Goal: Task Accomplishment & Management: Use online tool/utility

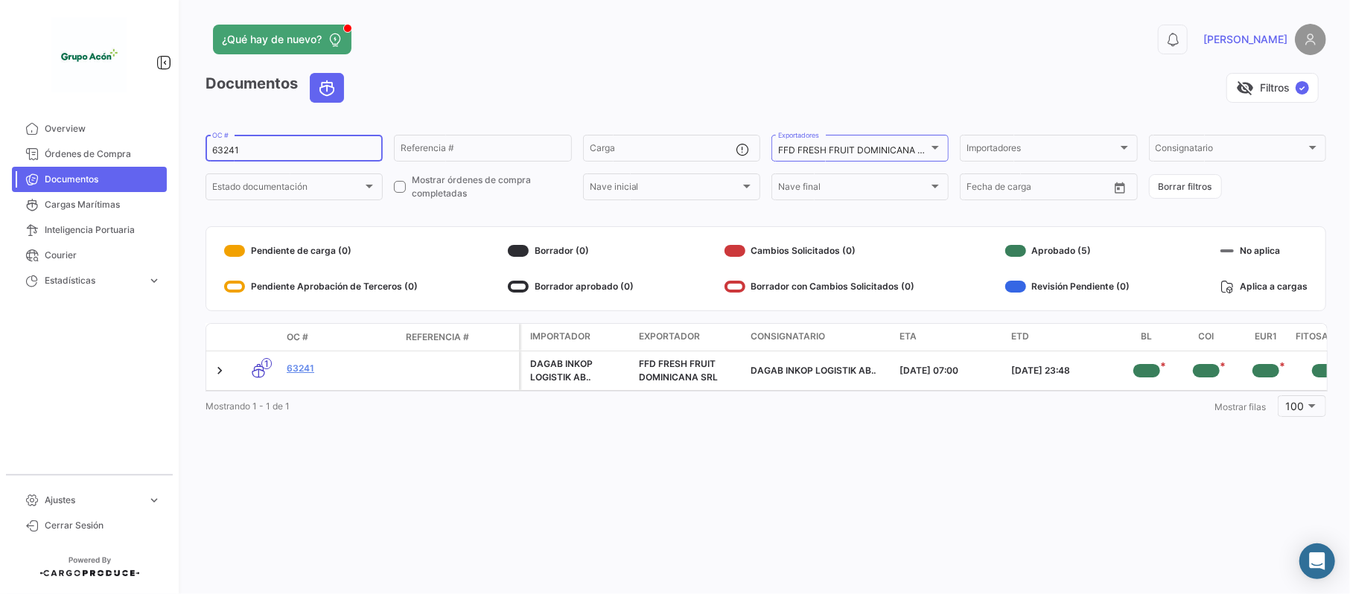
click at [251, 158] on div "63241 OC #" at bounding box center [294, 147] width 164 height 29
drag, startPoint x: 250, startPoint y: 155, endPoint x: 207, endPoint y: 150, distance: 43.4
click at [209, 153] on div "63241 OC #" at bounding box center [294, 147] width 177 height 29
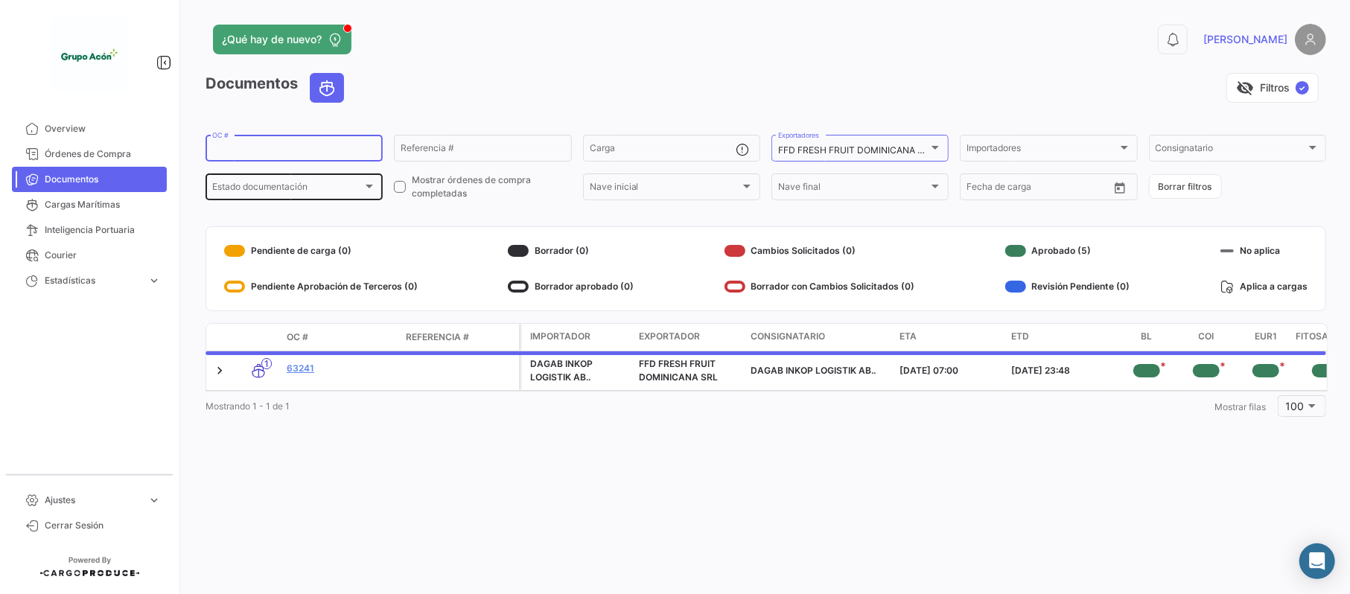
click at [355, 191] on div "Estado documentación" at bounding box center [287, 189] width 150 height 10
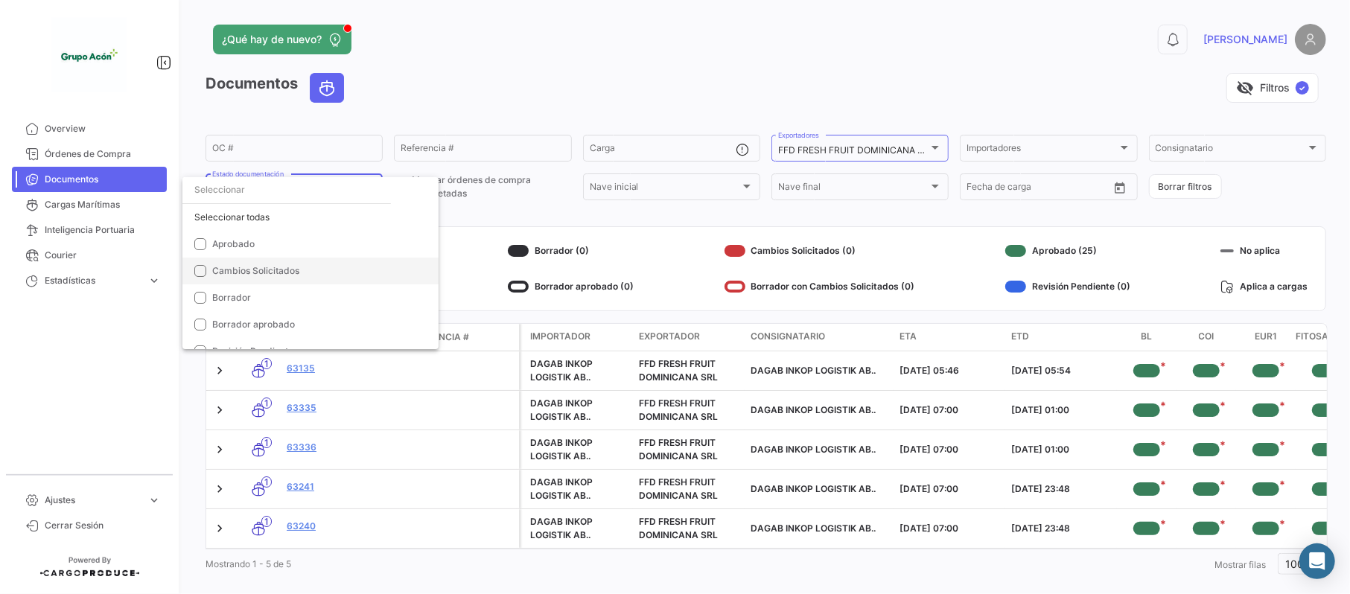
scroll to position [96, 0]
click at [311, 305] on span "Pendiente de carga" at bounding box center [316, 308] width 209 height 13
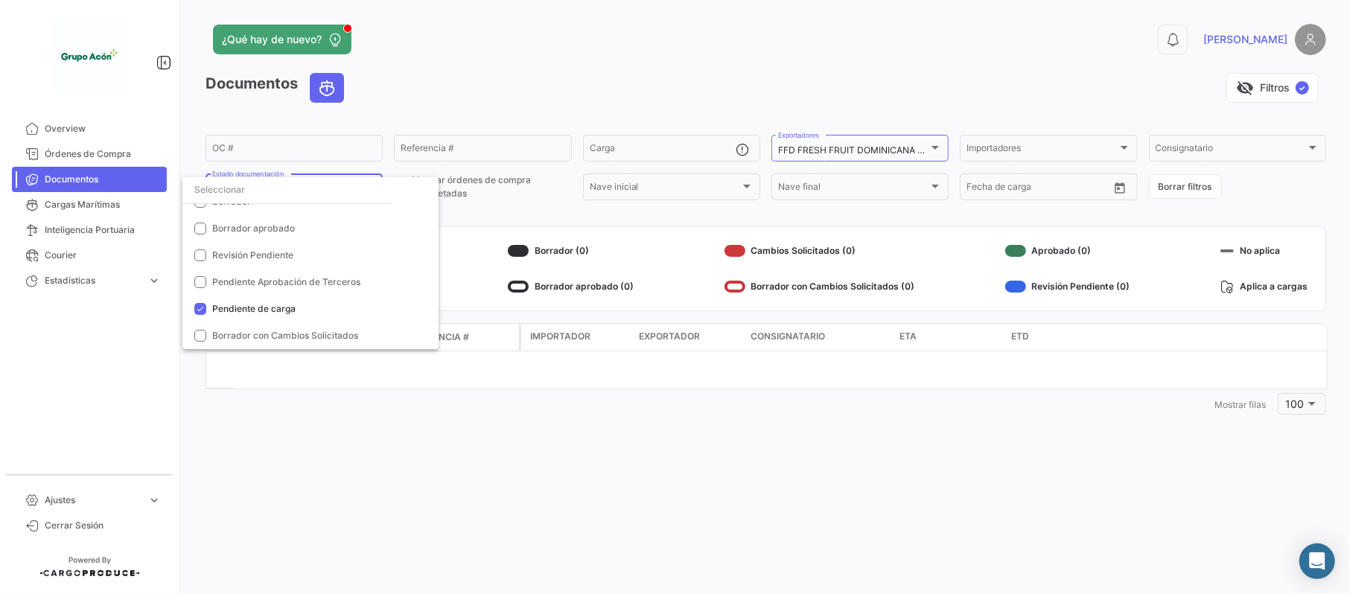
click at [834, 462] on div at bounding box center [675, 297] width 1350 height 594
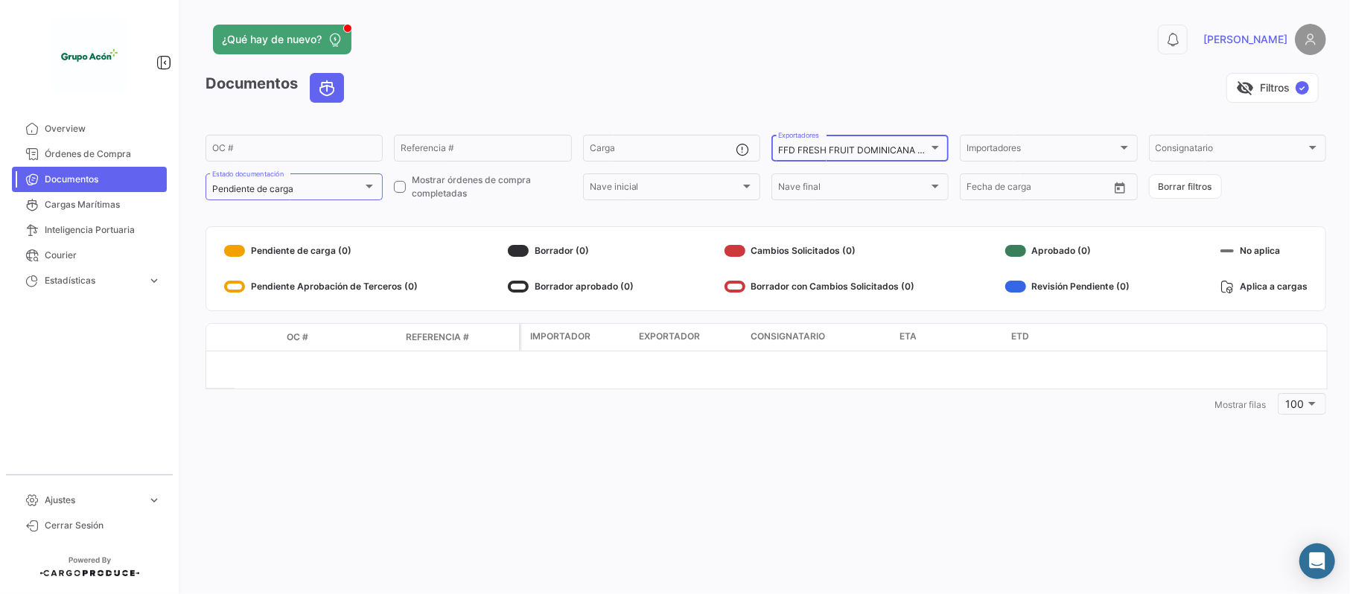
click at [935, 155] on div "FFD FRESH FRUIT DOMINICANA SRL" at bounding box center [860, 150] width 164 height 10
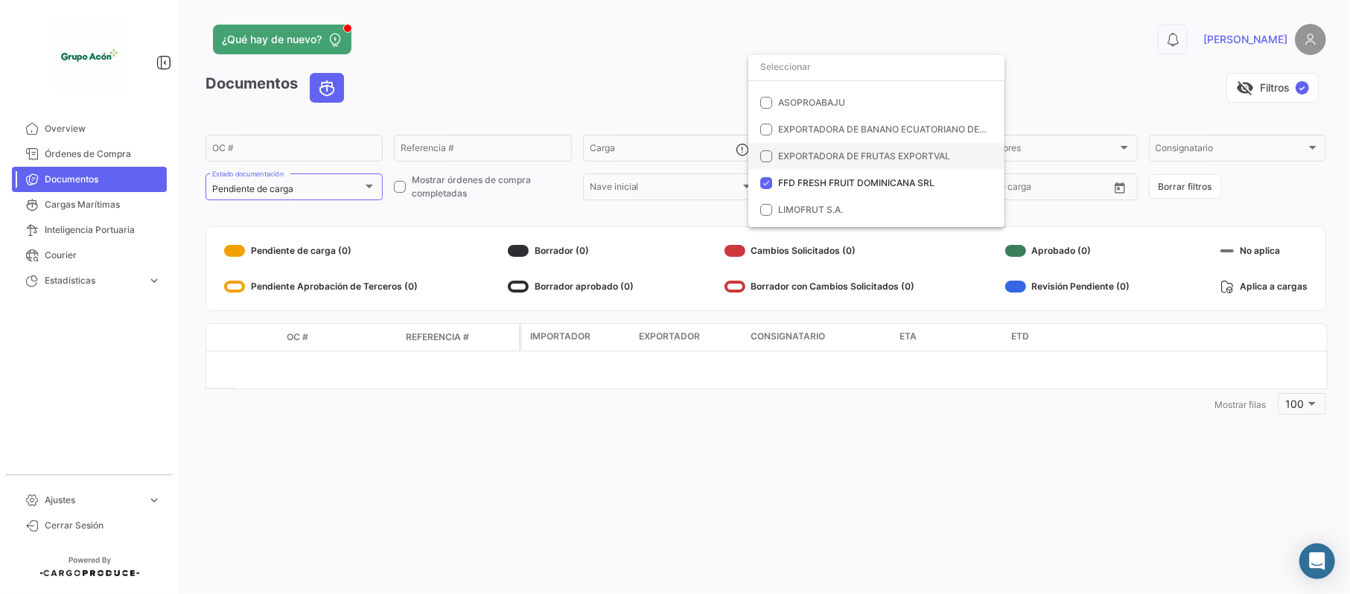
scroll to position [0, 0]
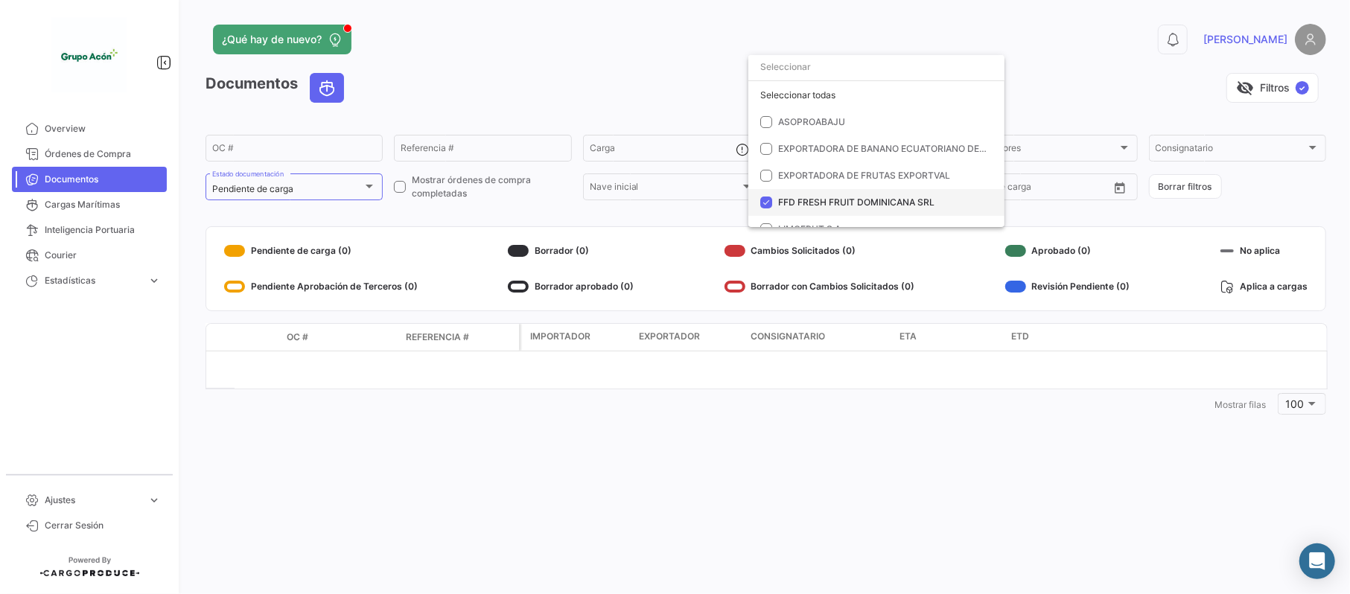
click at [812, 197] on span "FFD FRESH FRUIT DOMINICANA SRL" at bounding box center [856, 202] width 156 height 11
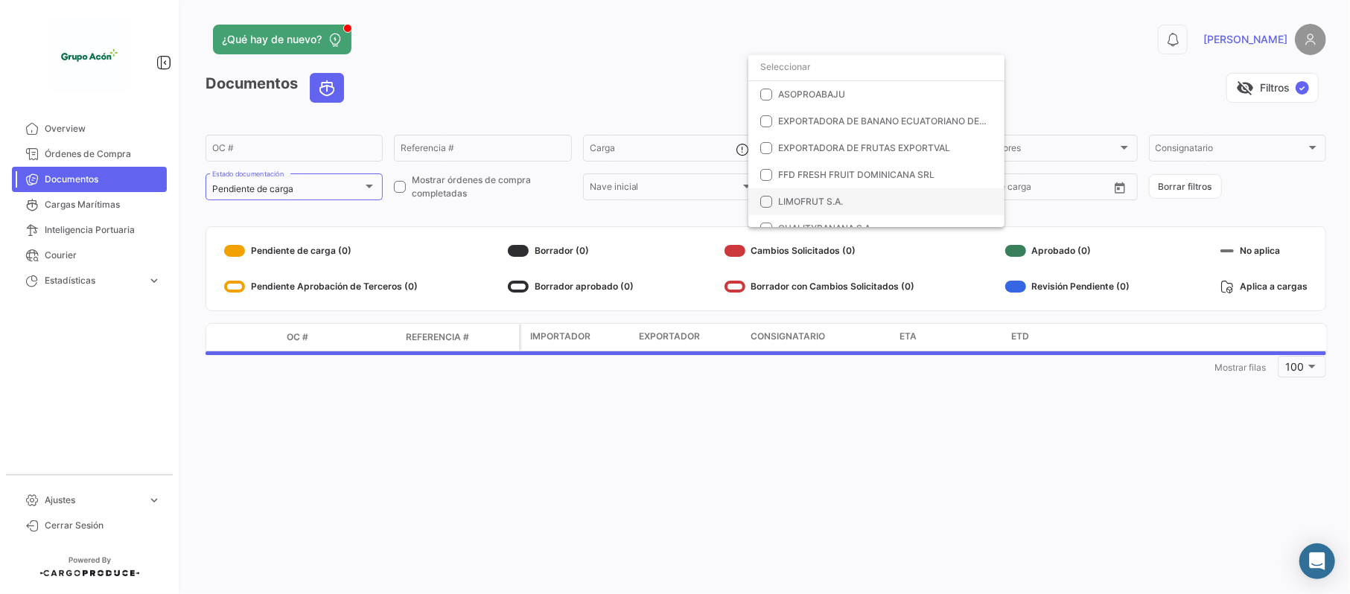
scroll to position [42, 0]
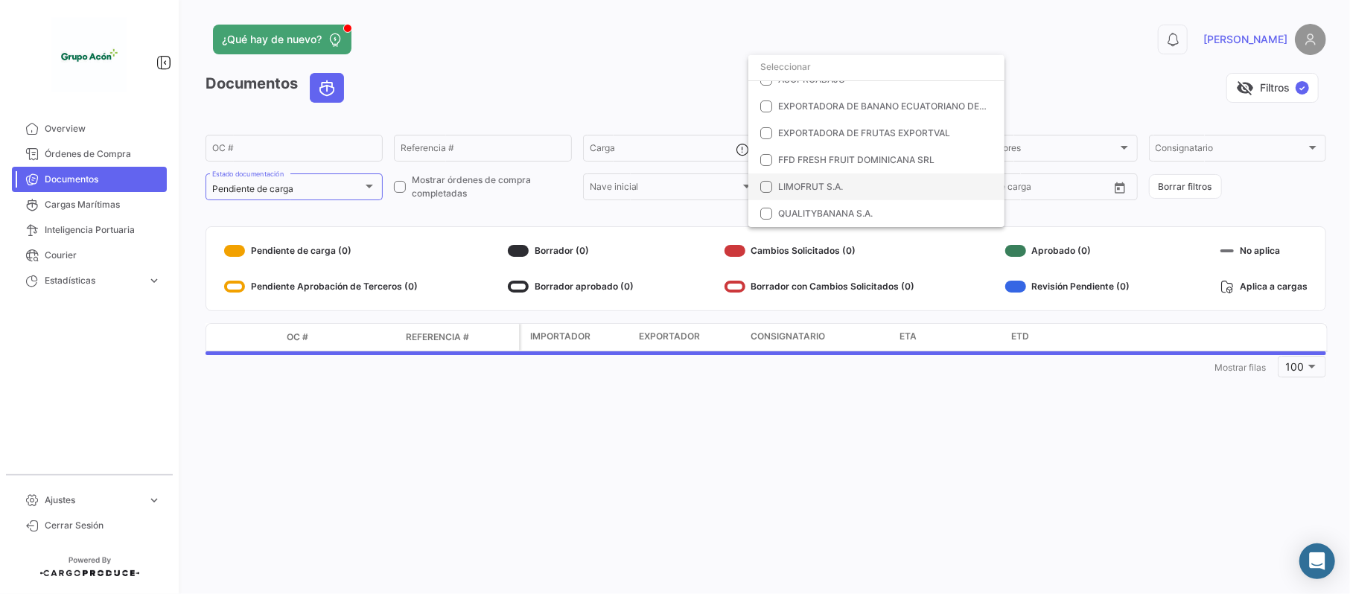
click at [812, 188] on span "LIMOFRUT S.A." at bounding box center [810, 186] width 65 height 11
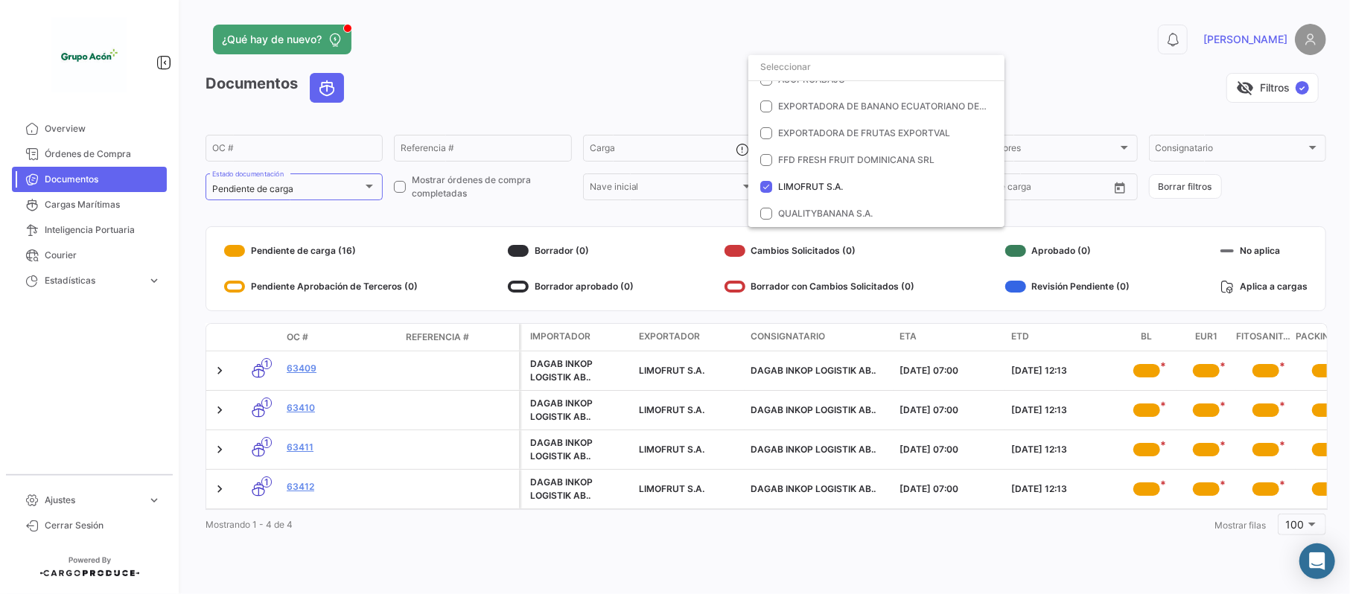
click at [320, 377] on div at bounding box center [675, 297] width 1350 height 594
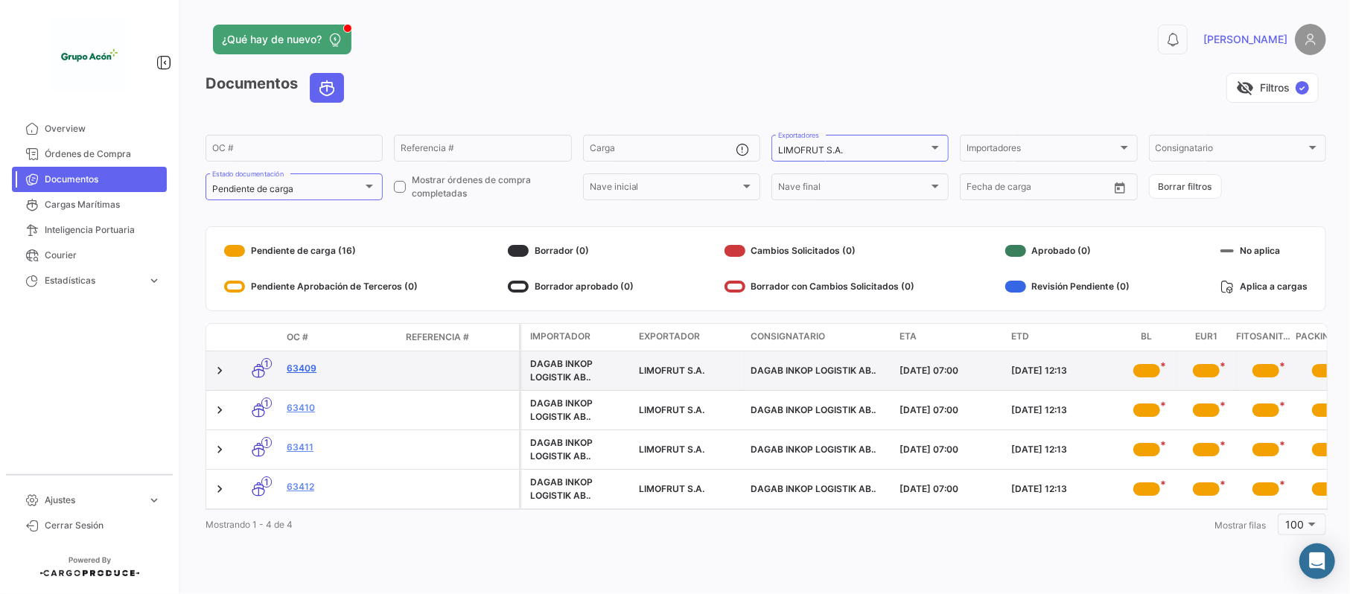
click at [302, 374] on link "63409" at bounding box center [340, 368] width 107 height 13
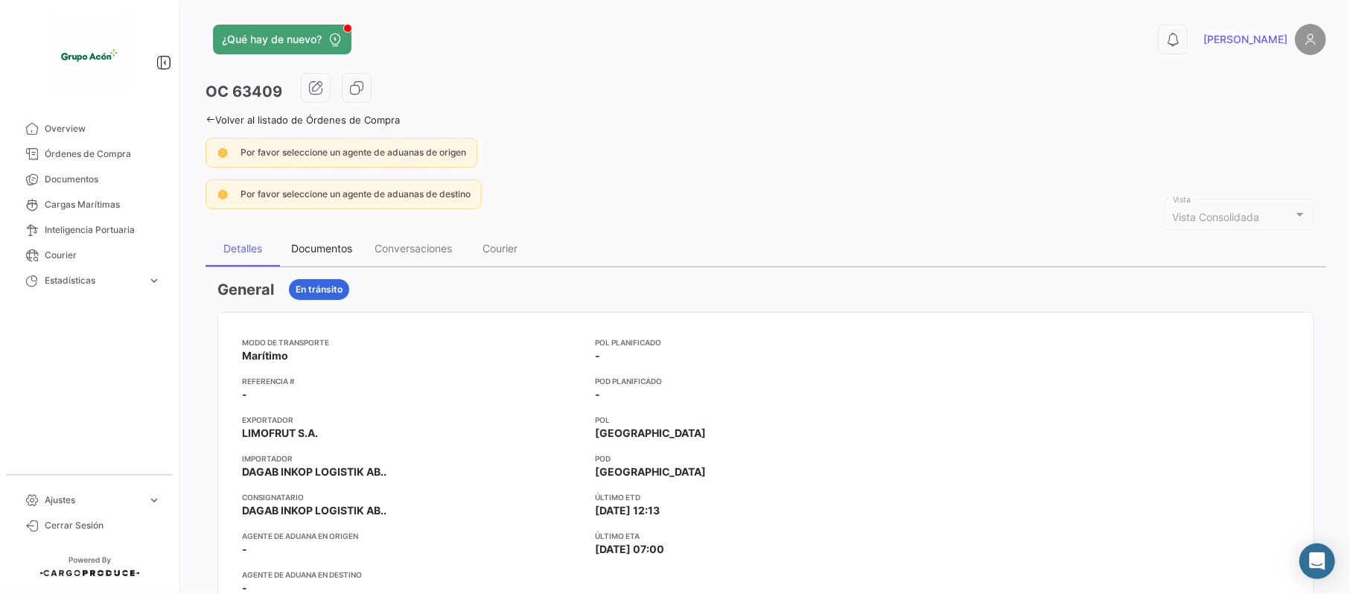
click at [334, 252] on div "Documentos" at bounding box center [321, 248] width 61 height 13
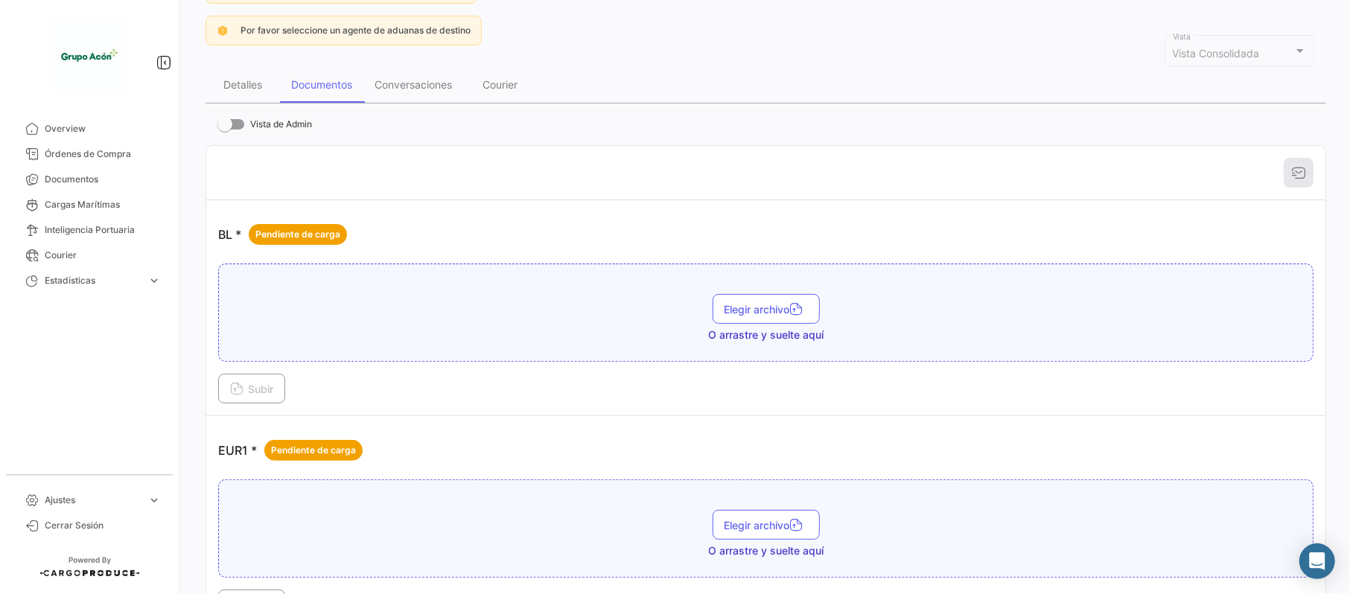
scroll to position [198, 0]
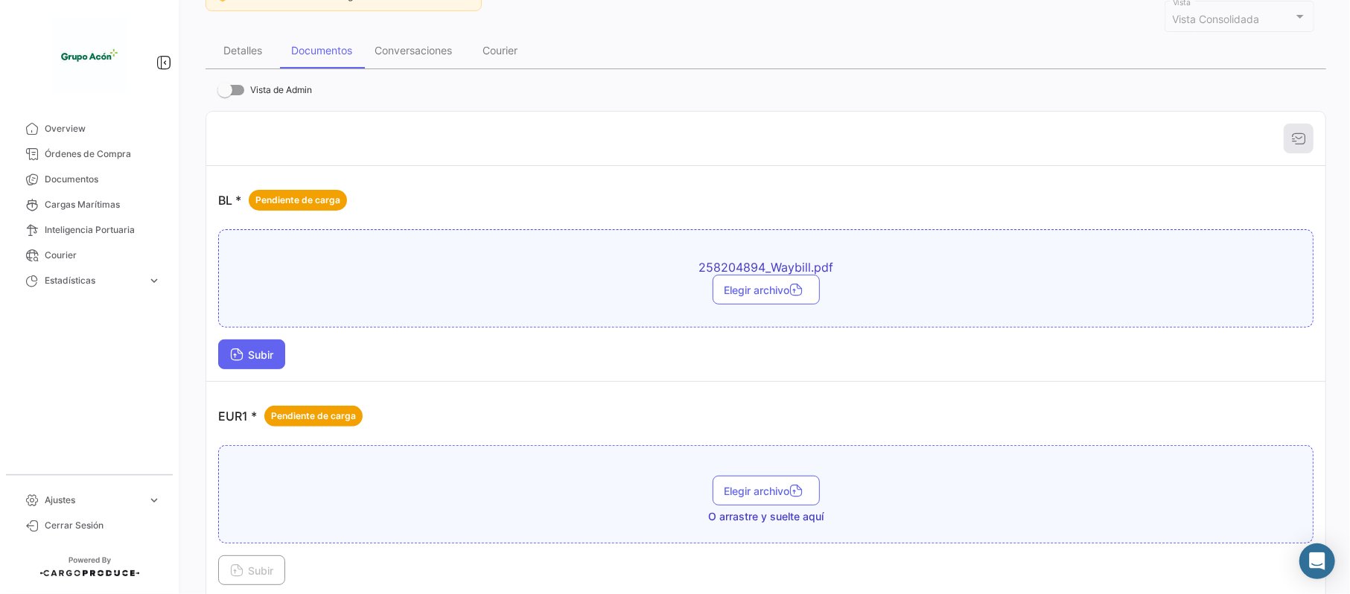
click at [262, 357] on span "Subir" at bounding box center [251, 355] width 43 height 13
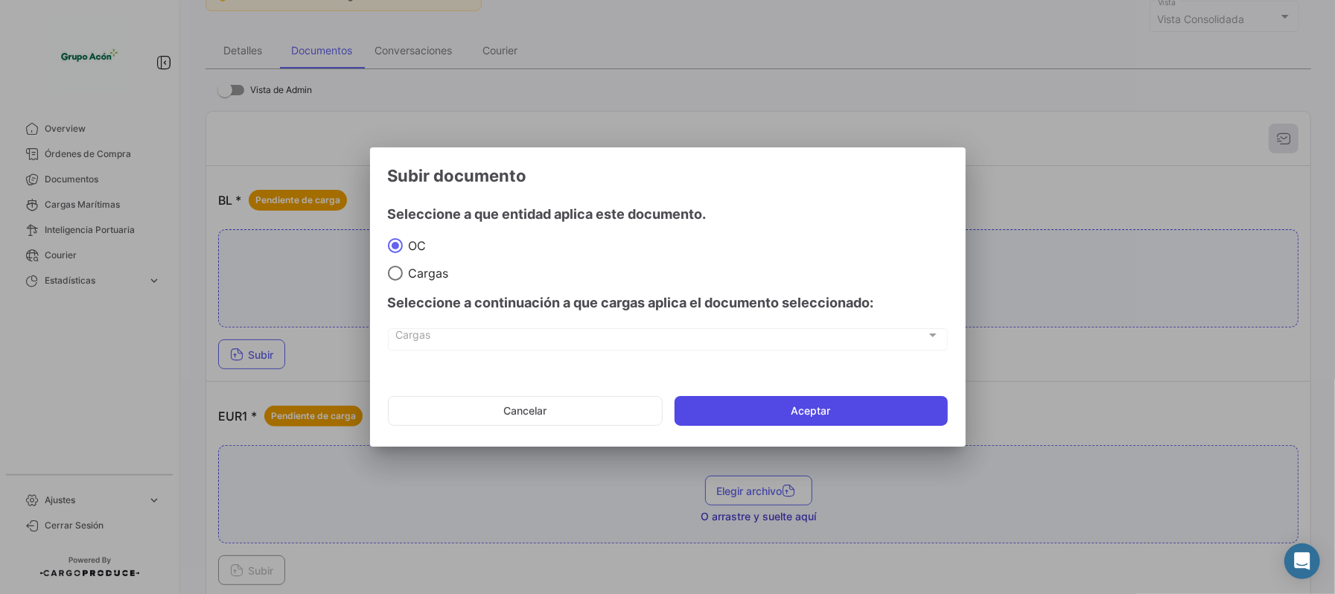
click at [743, 404] on button "Aceptar" at bounding box center [811, 411] width 273 height 30
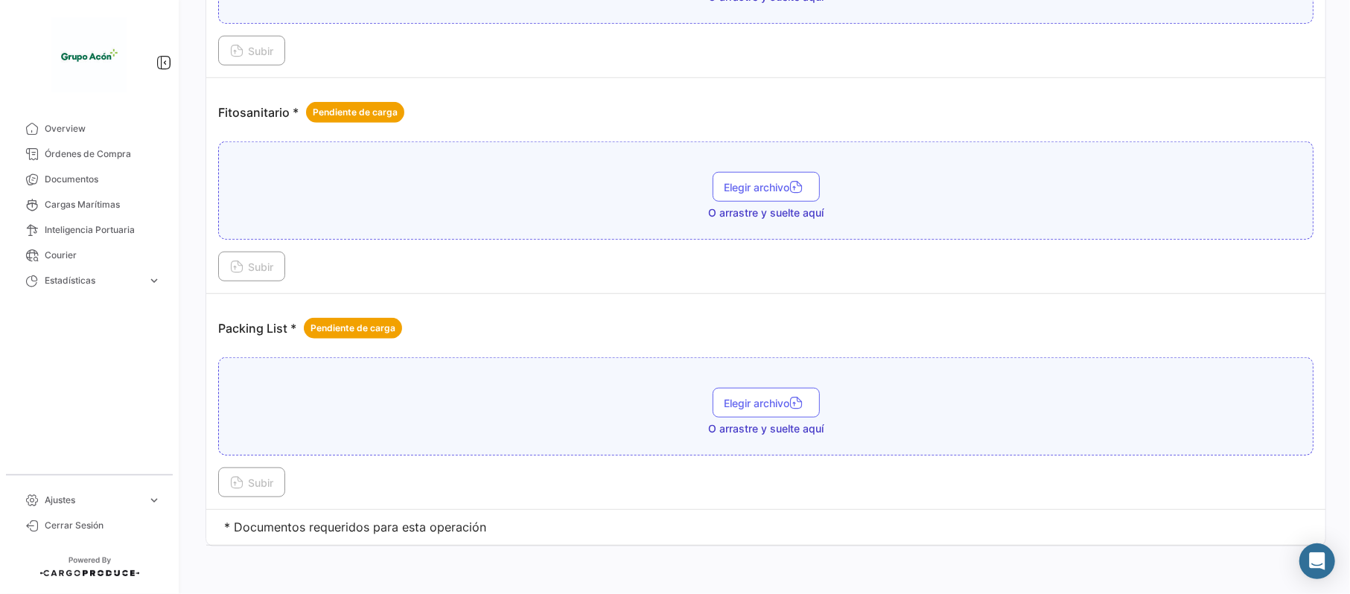
scroll to position [795, 0]
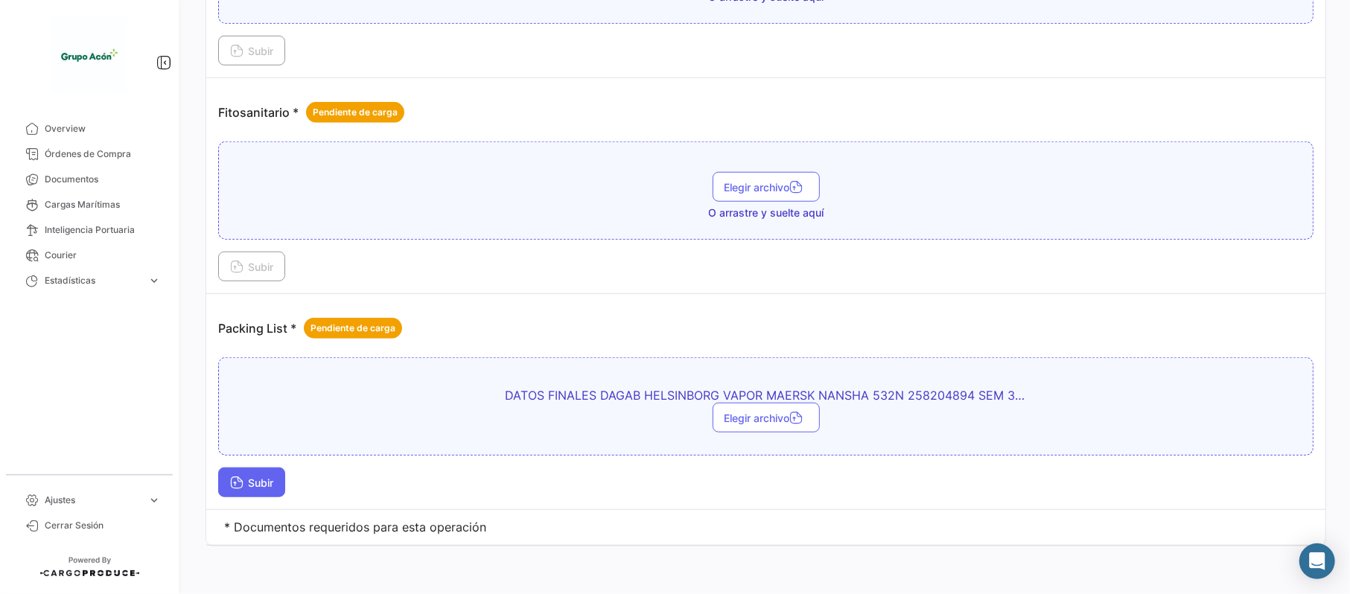
click at [273, 484] on span "Subir" at bounding box center [251, 483] width 43 height 13
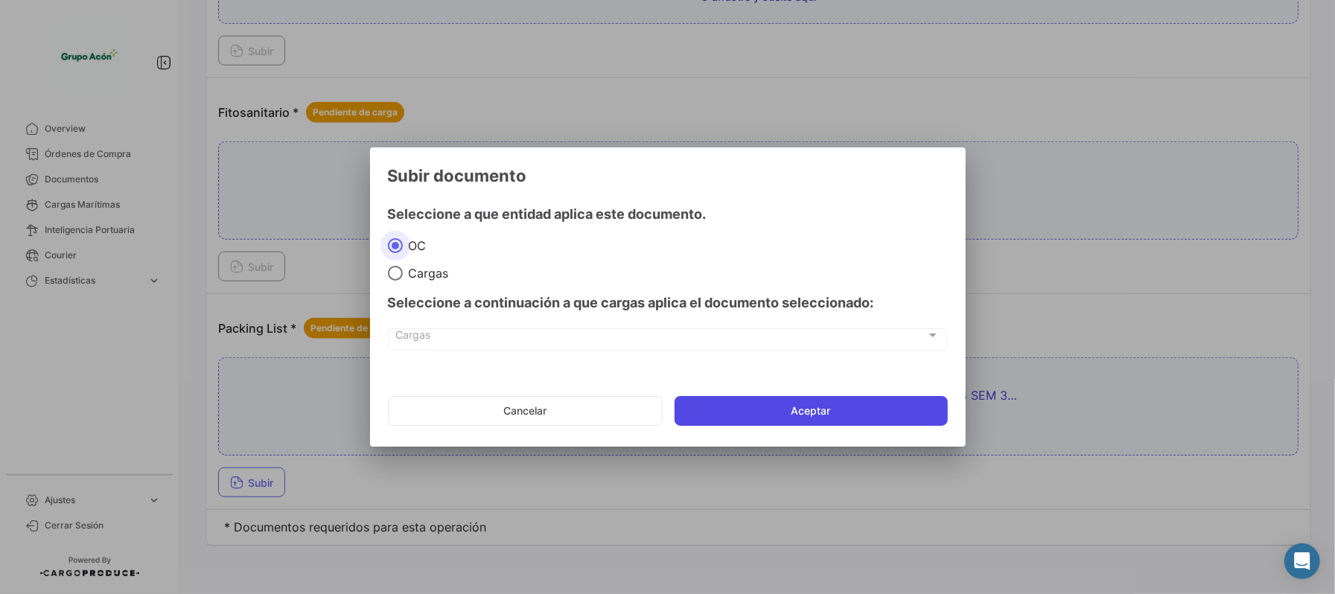
click at [847, 411] on button "Aceptar" at bounding box center [811, 411] width 273 height 30
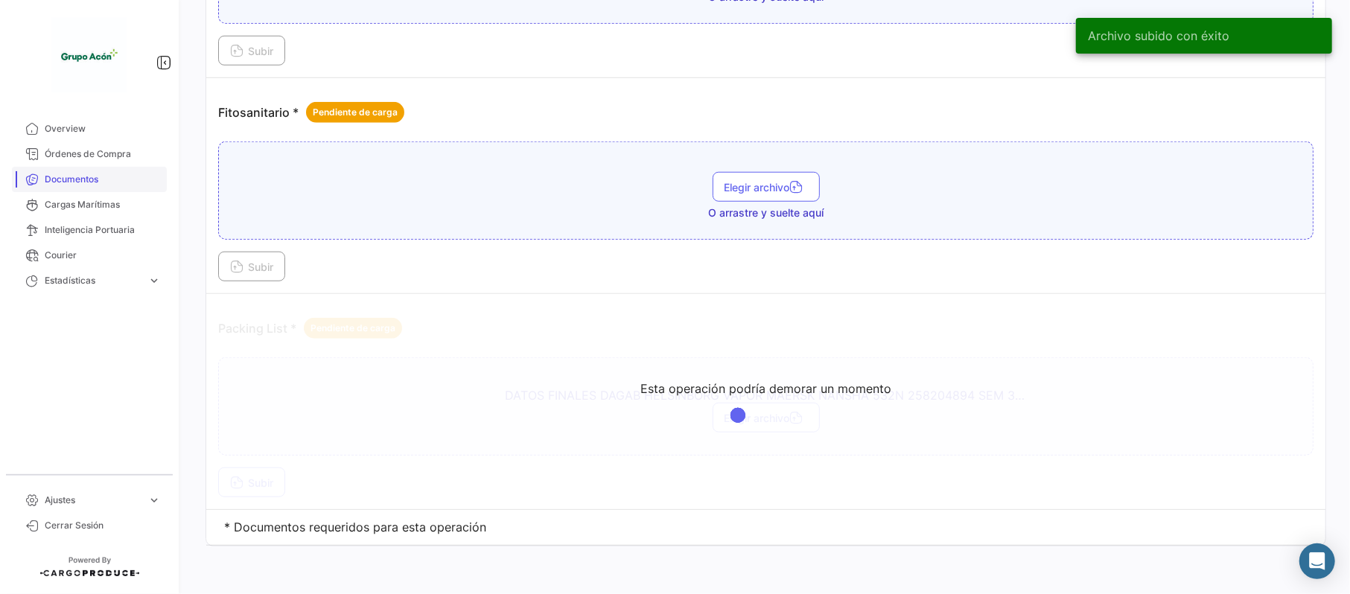
click at [106, 185] on span "Documentos" at bounding box center [103, 179] width 116 height 13
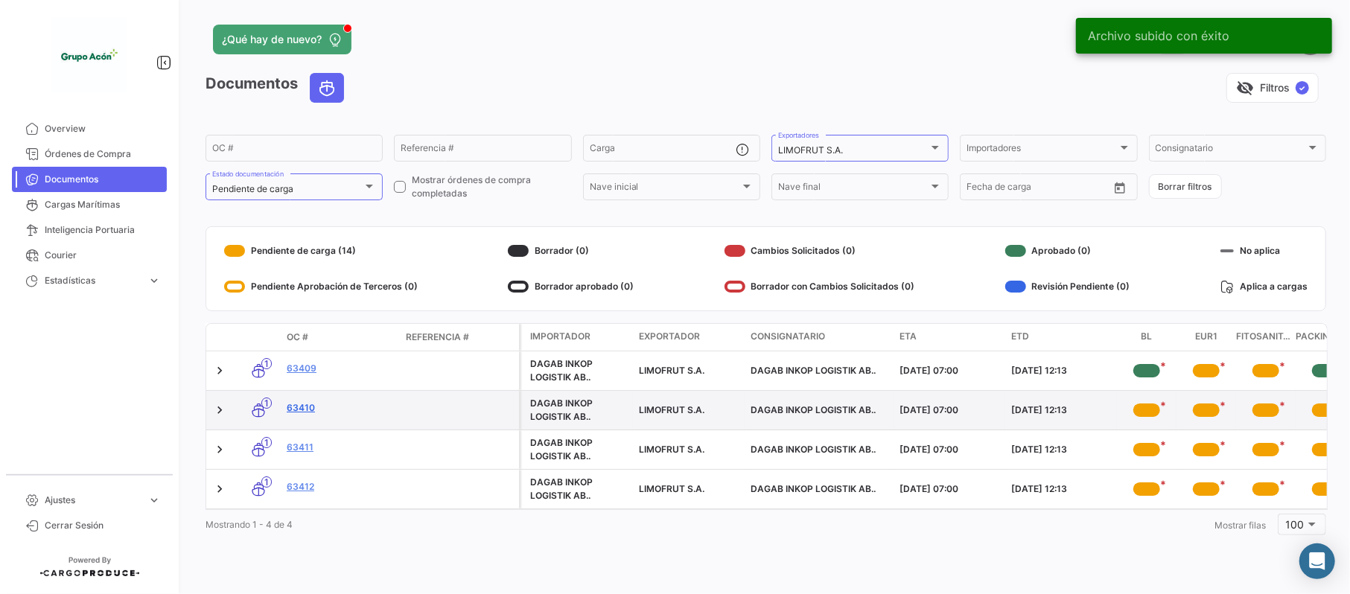
click at [298, 410] on link "63410" at bounding box center [340, 407] width 107 height 13
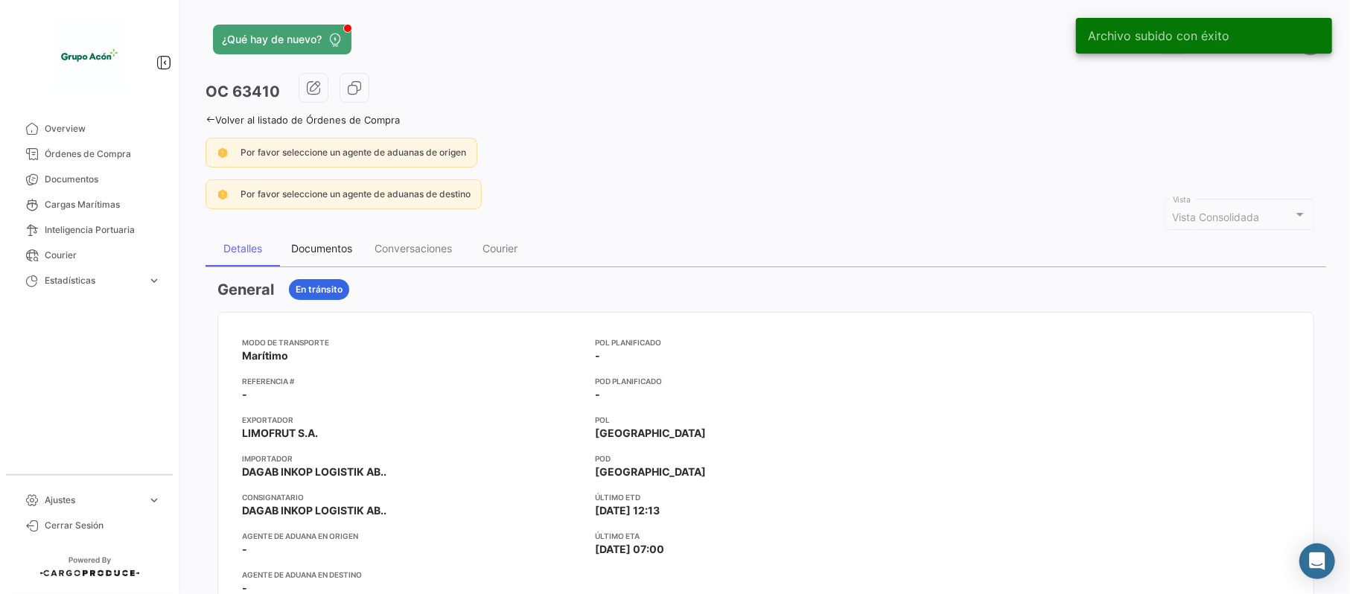
click at [320, 250] on div "Documentos" at bounding box center [321, 248] width 61 height 13
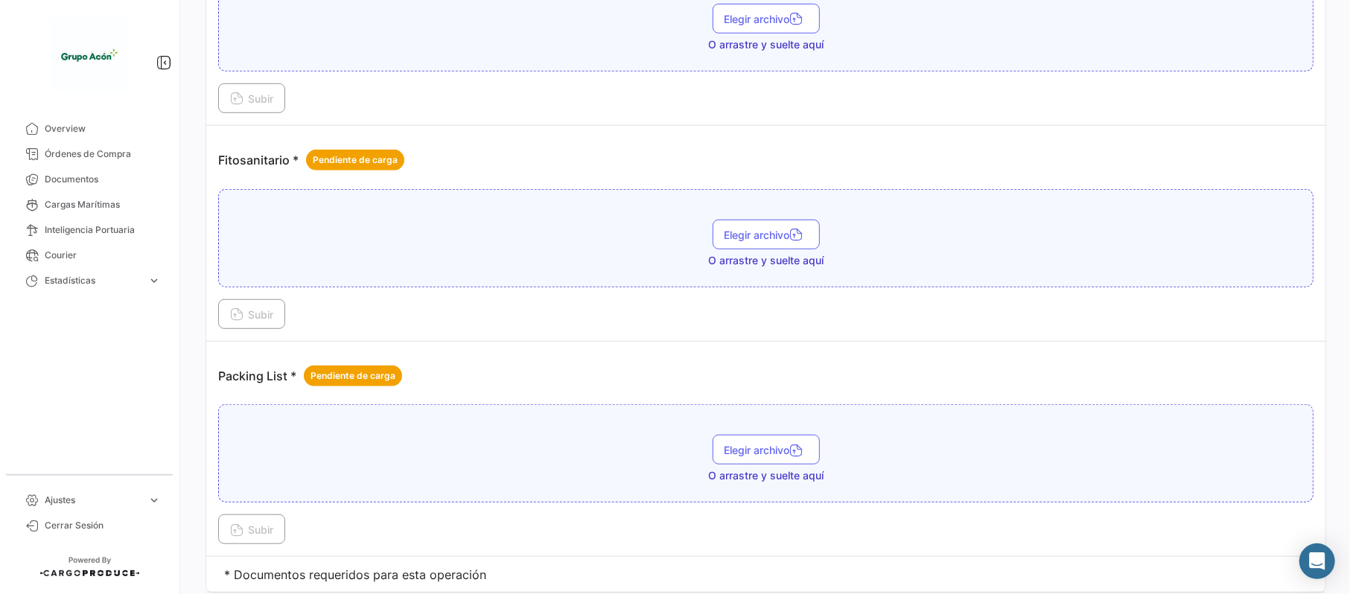
scroll to position [724, 0]
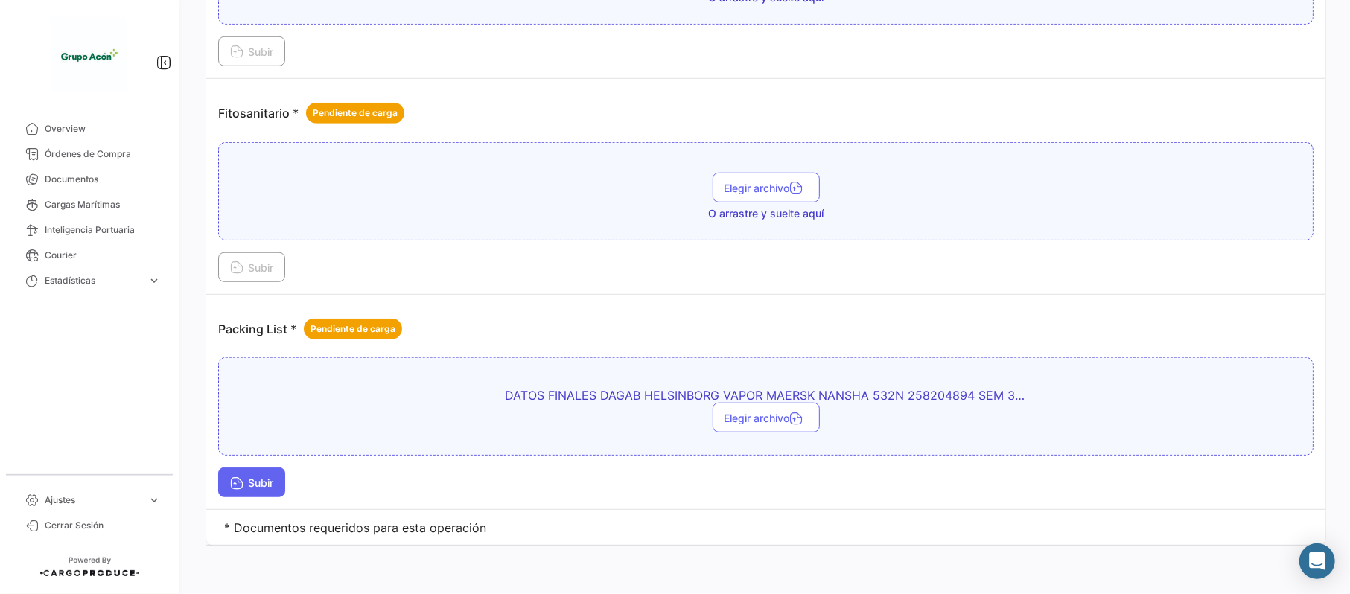
click at [274, 474] on button "Subir" at bounding box center [251, 483] width 67 height 30
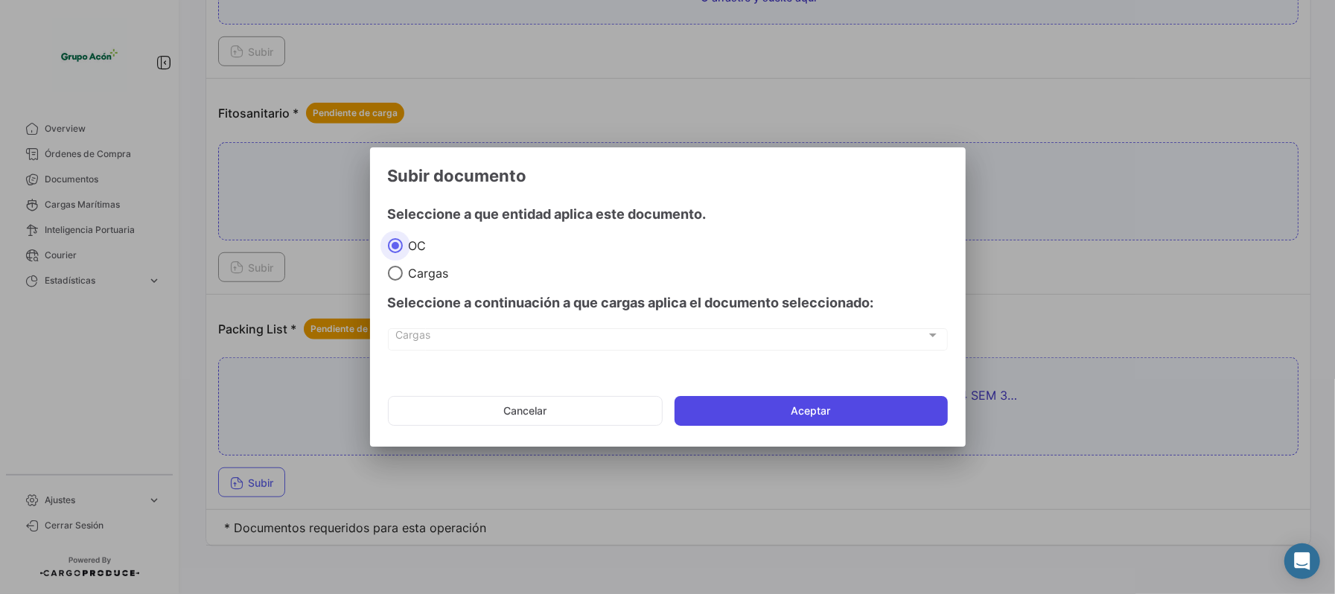
click at [763, 418] on button "Aceptar" at bounding box center [811, 411] width 273 height 30
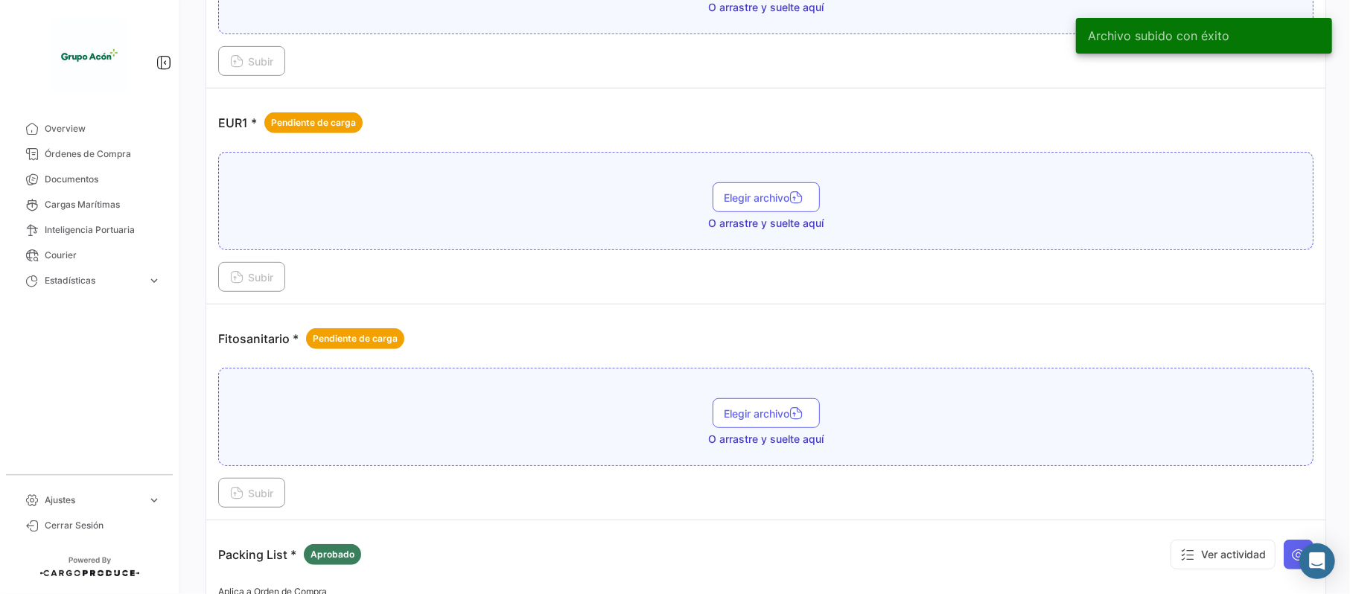
scroll to position [227, 0]
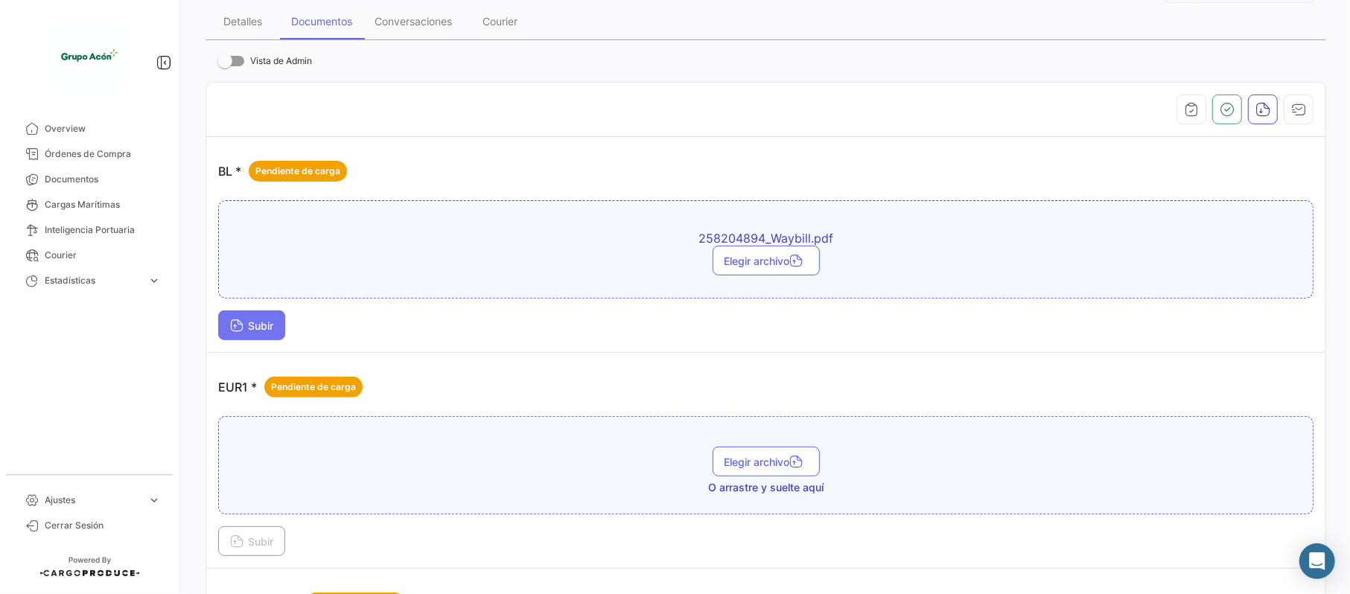
click at [282, 331] on button "Subir" at bounding box center [251, 326] width 67 height 30
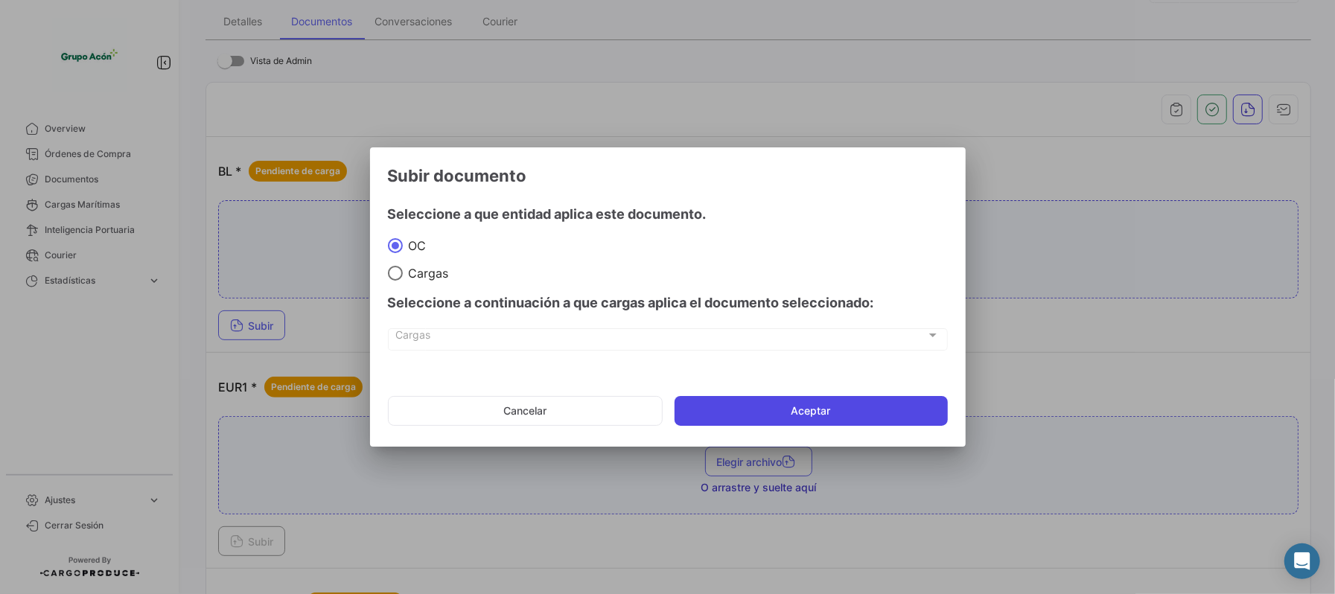
click at [847, 404] on button "Aceptar" at bounding box center [811, 411] width 273 height 30
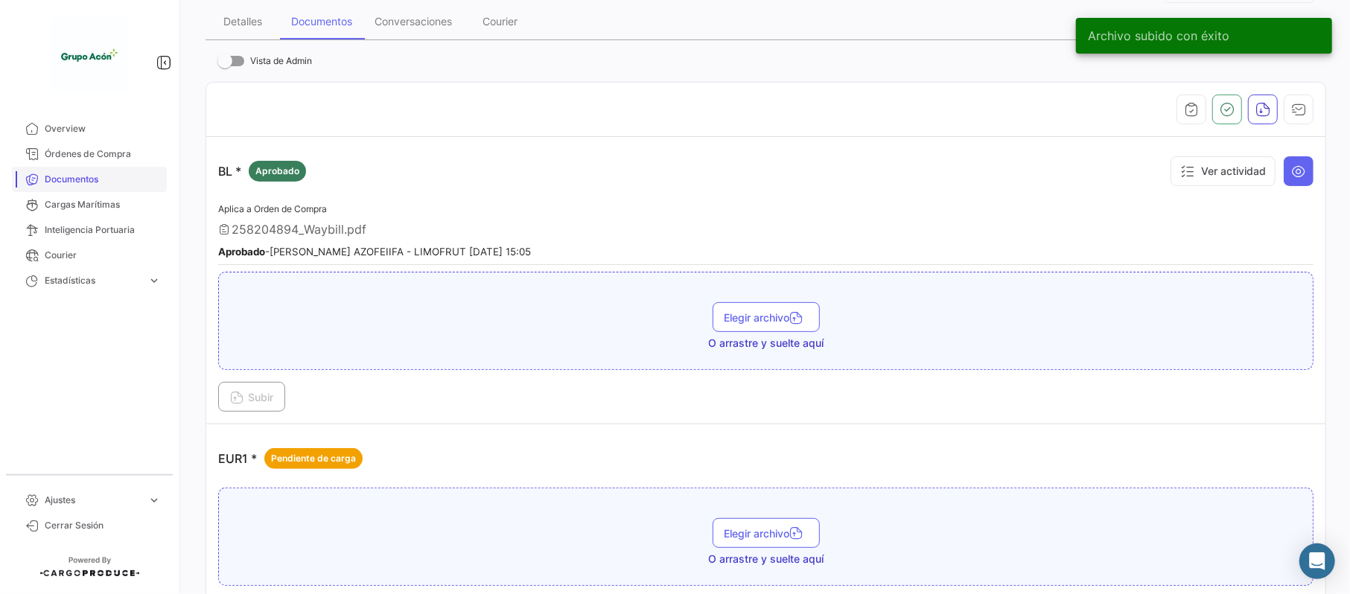
click at [96, 174] on span "Documentos" at bounding box center [103, 179] width 116 height 13
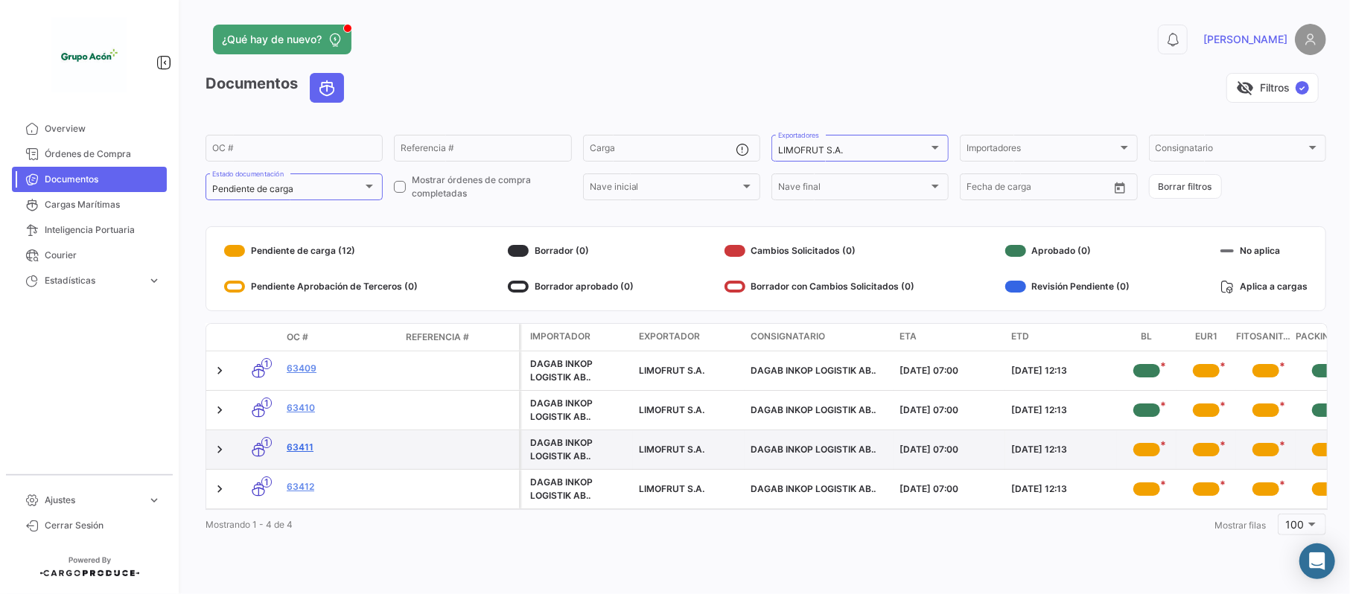
click at [308, 454] on link "63411" at bounding box center [340, 447] width 107 height 13
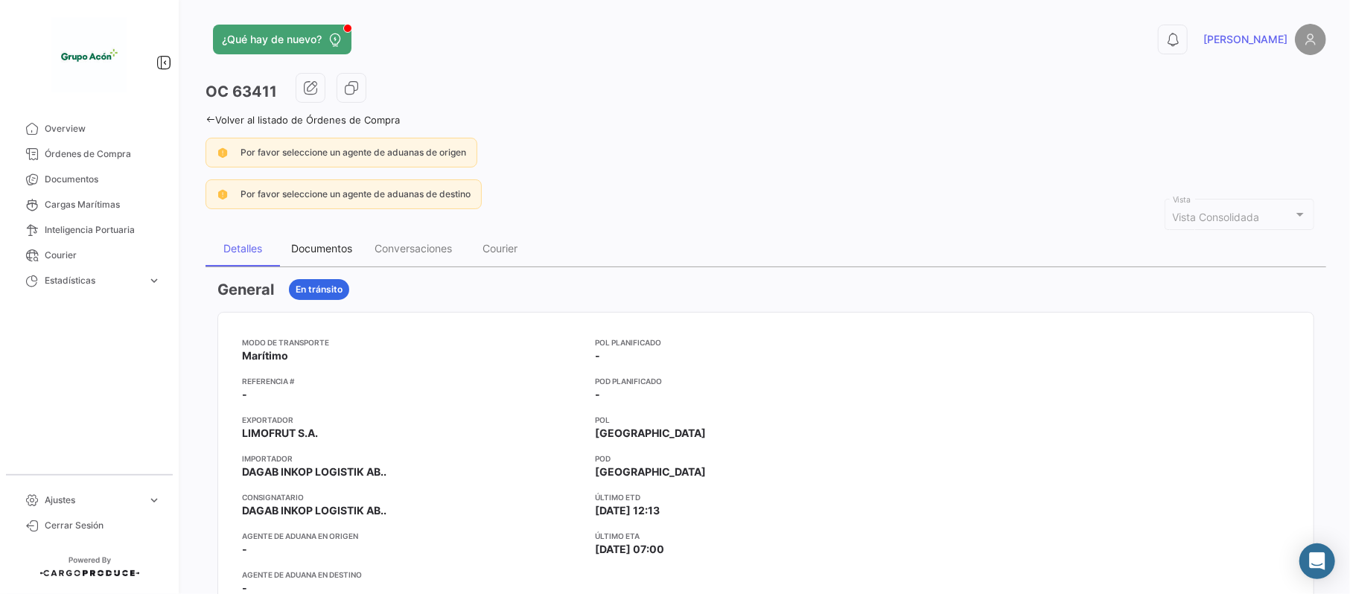
click at [326, 241] on div "Documentos" at bounding box center [321, 249] width 83 height 36
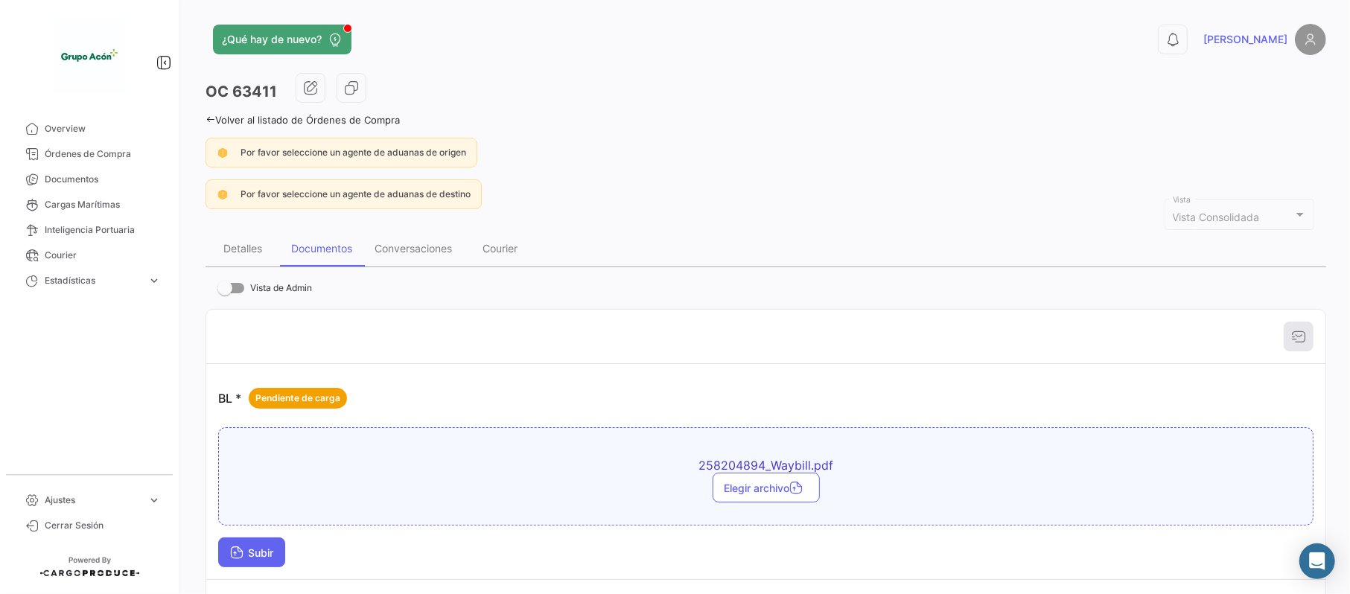
click at [266, 551] on span "Subir" at bounding box center [251, 553] width 43 height 13
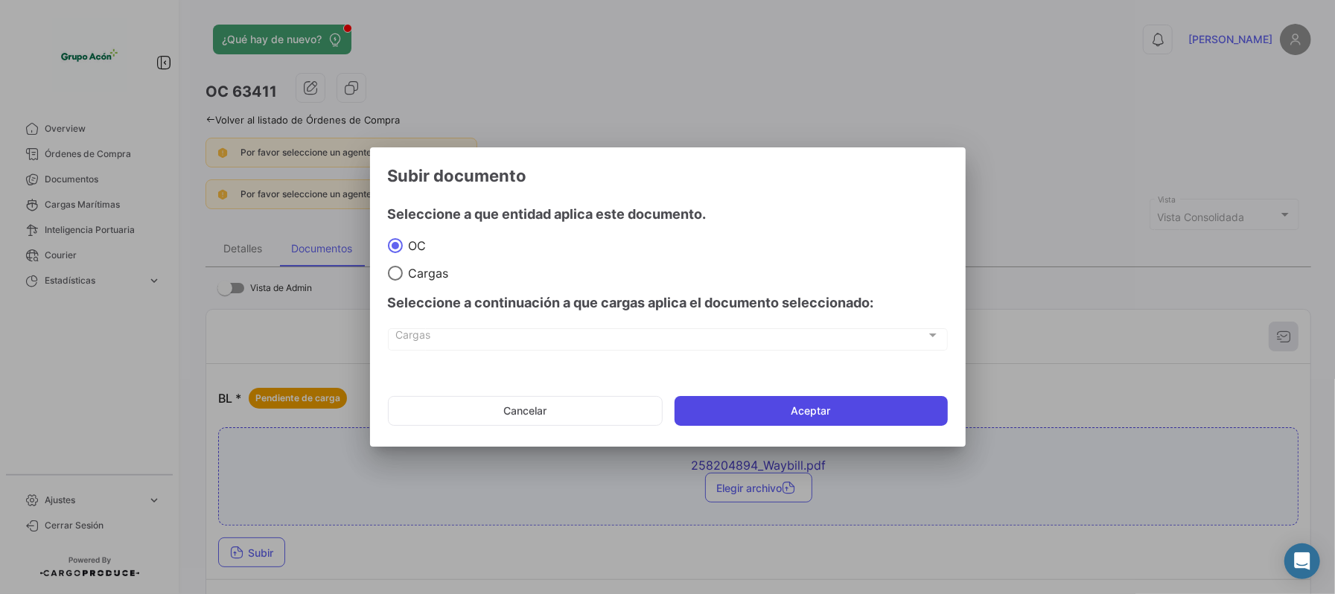
click at [822, 400] on button "Aceptar" at bounding box center [811, 411] width 273 height 30
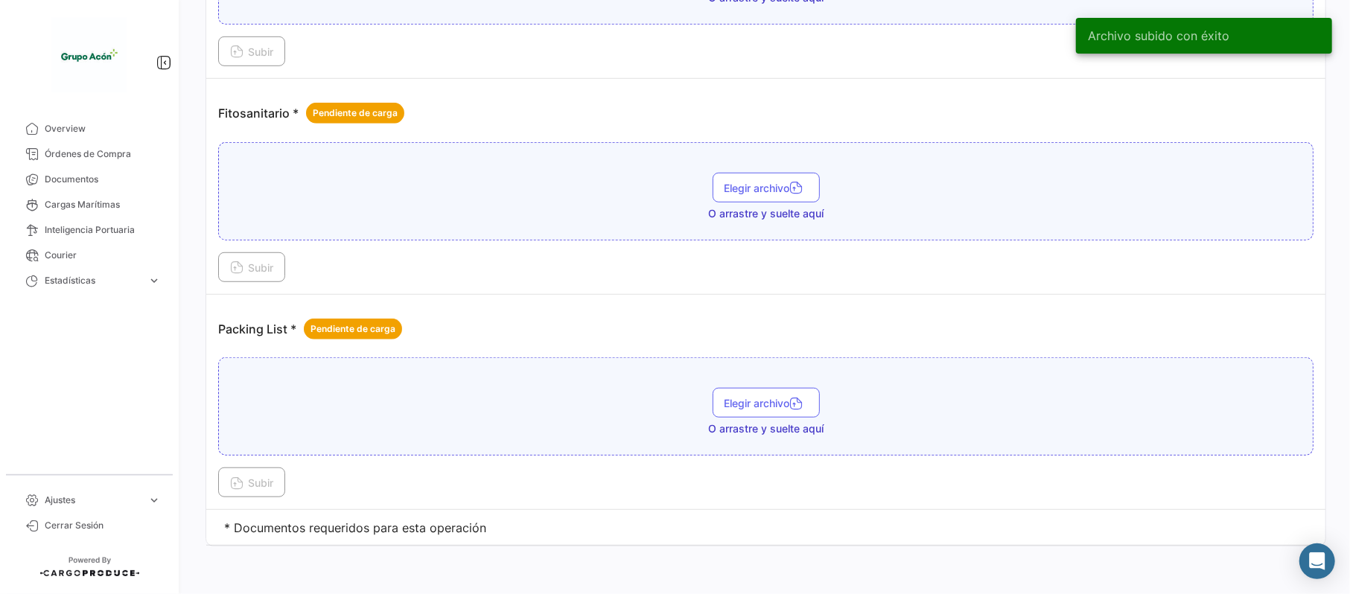
scroll to position [724, 0]
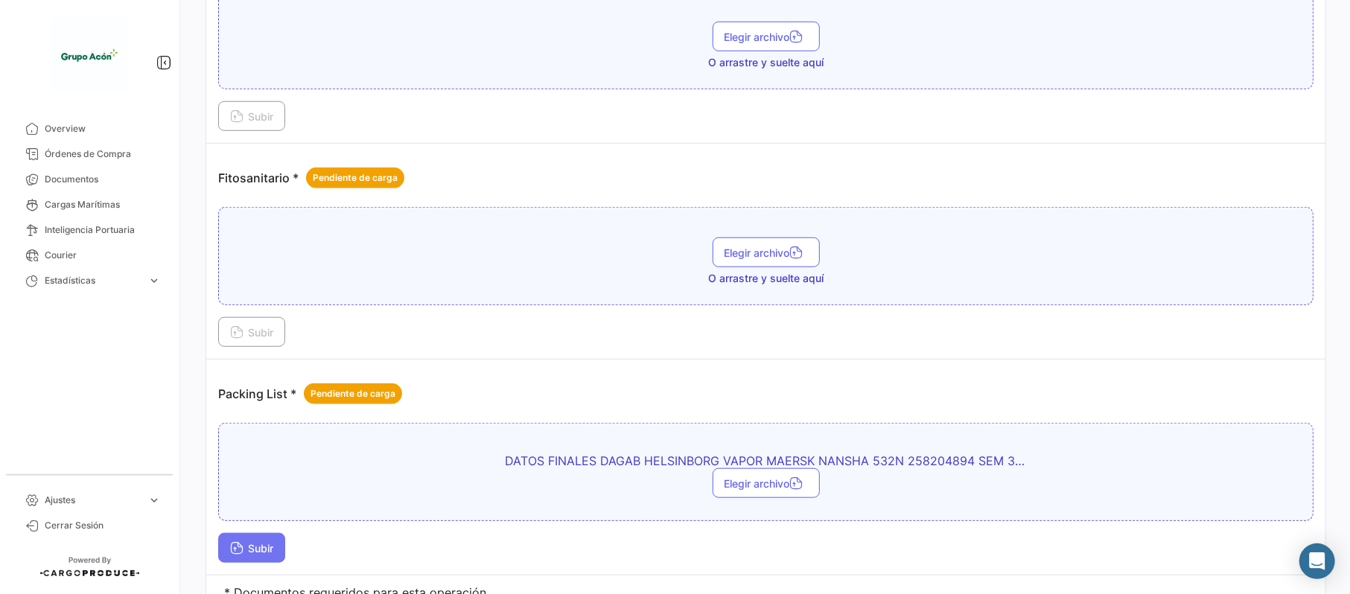
click at [270, 562] on button "Subir" at bounding box center [251, 548] width 67 height 30
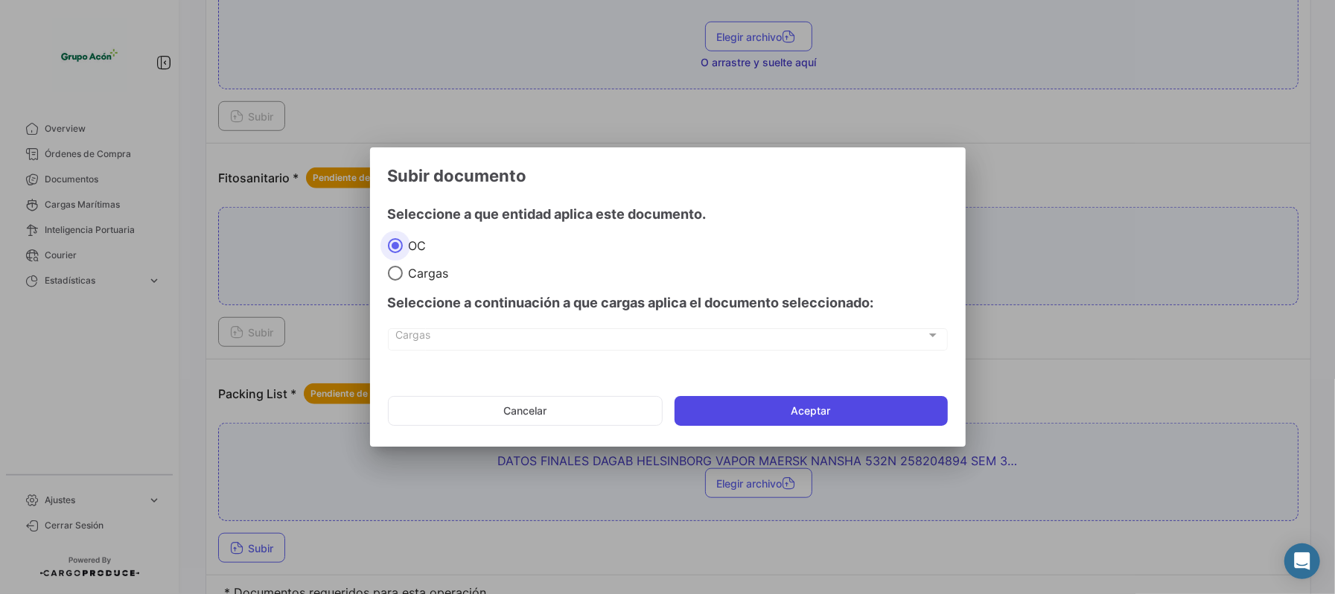
click at [773, 407] on button "Aceptar" at bounding box center [811, 411] width 273 height 30
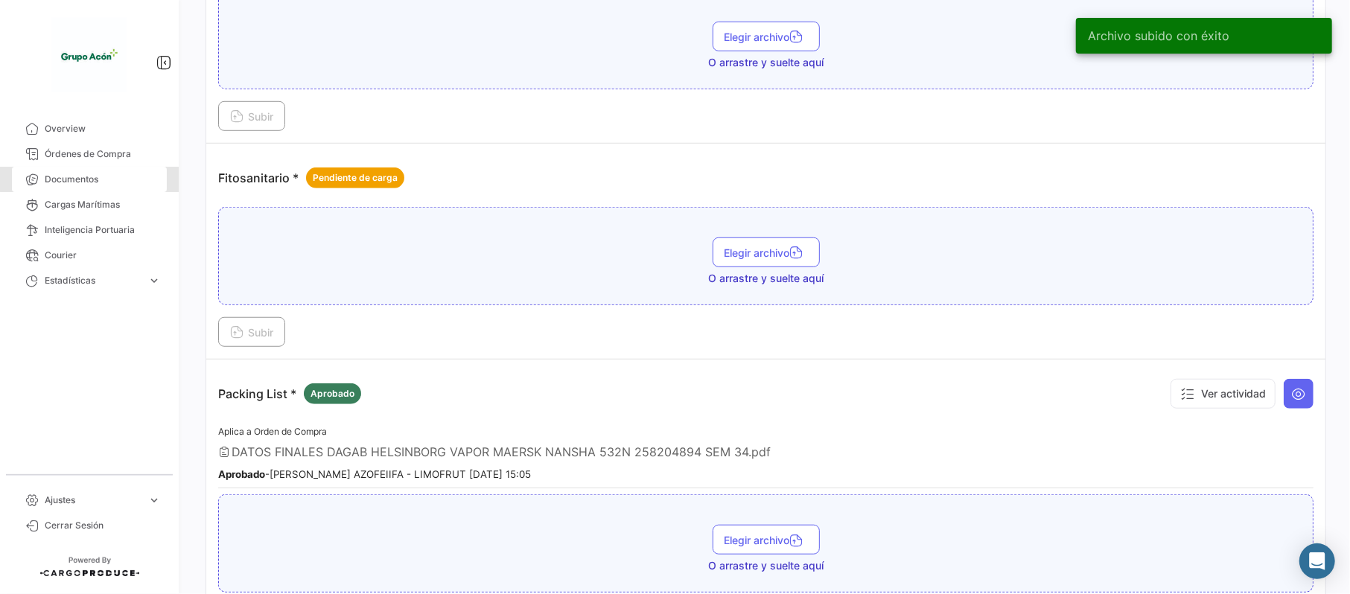
drag, startPoint x: 100, startPoint y: 174, endPoint x: 197, endPoint y: 177, distance: 96.8
click at [100, 174] on span "Documentos" at bounding box center [103, 179] width 116 height 13
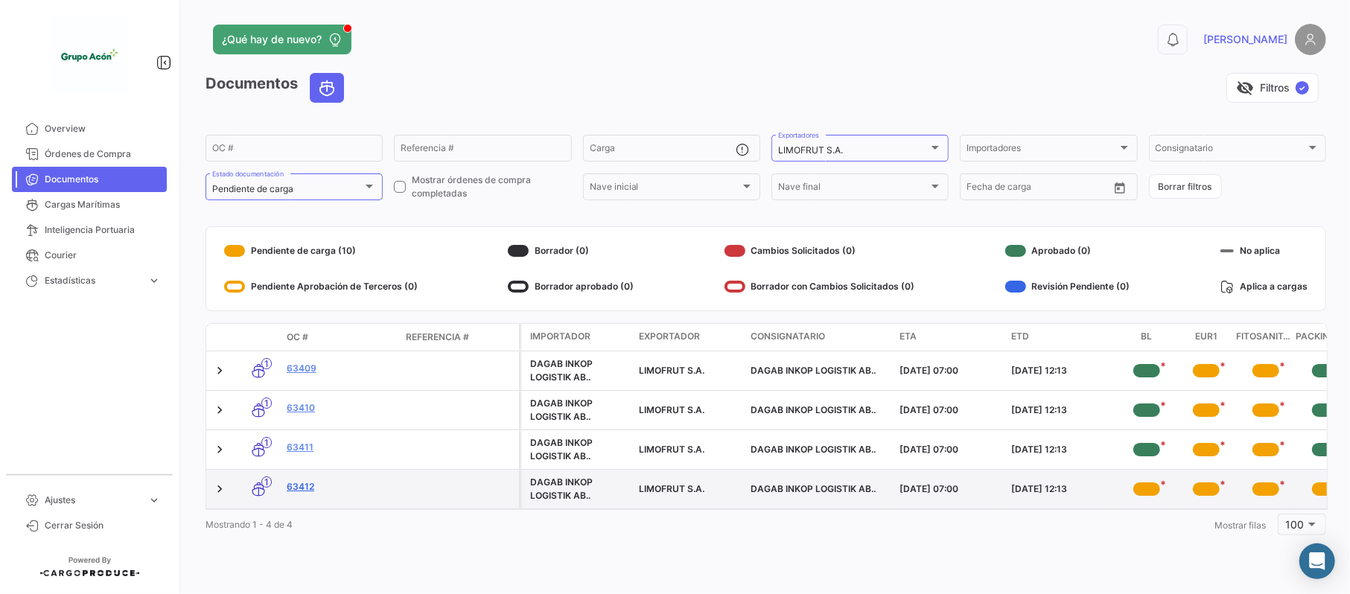
click at [296, 484] on link "63412" at bounding box center [340, 486] width 107 height 13
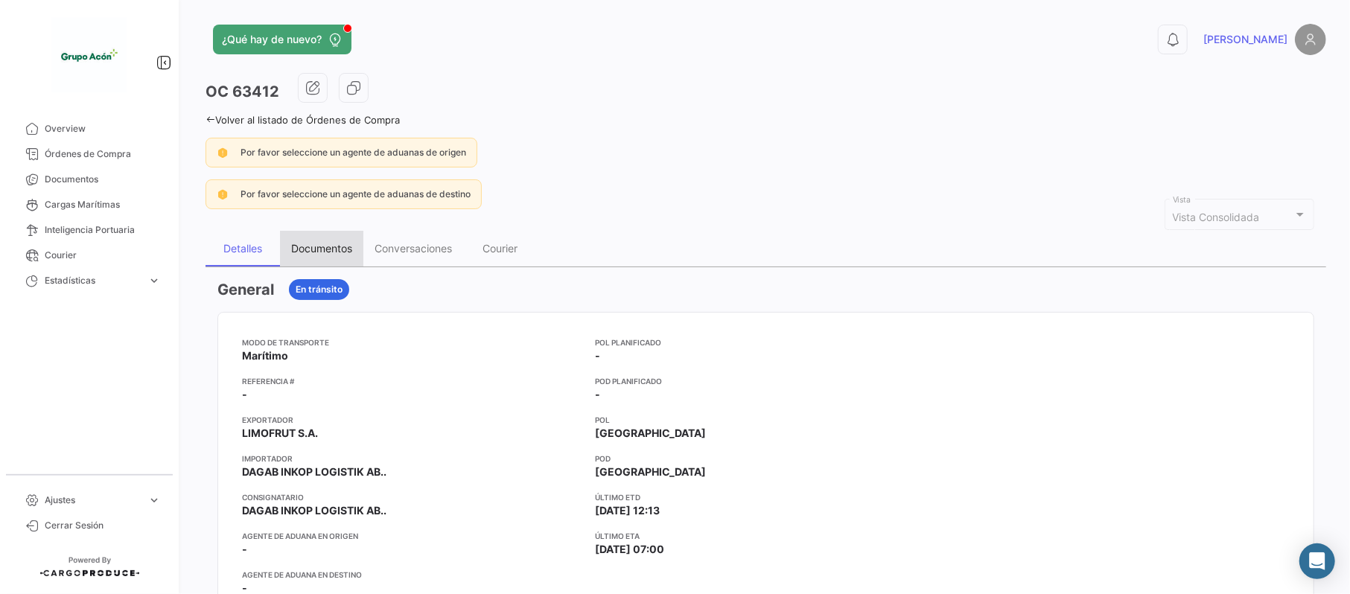
click at [317, 254] on div "Documentos" at bounding box center [321, 248] width 61 height 13
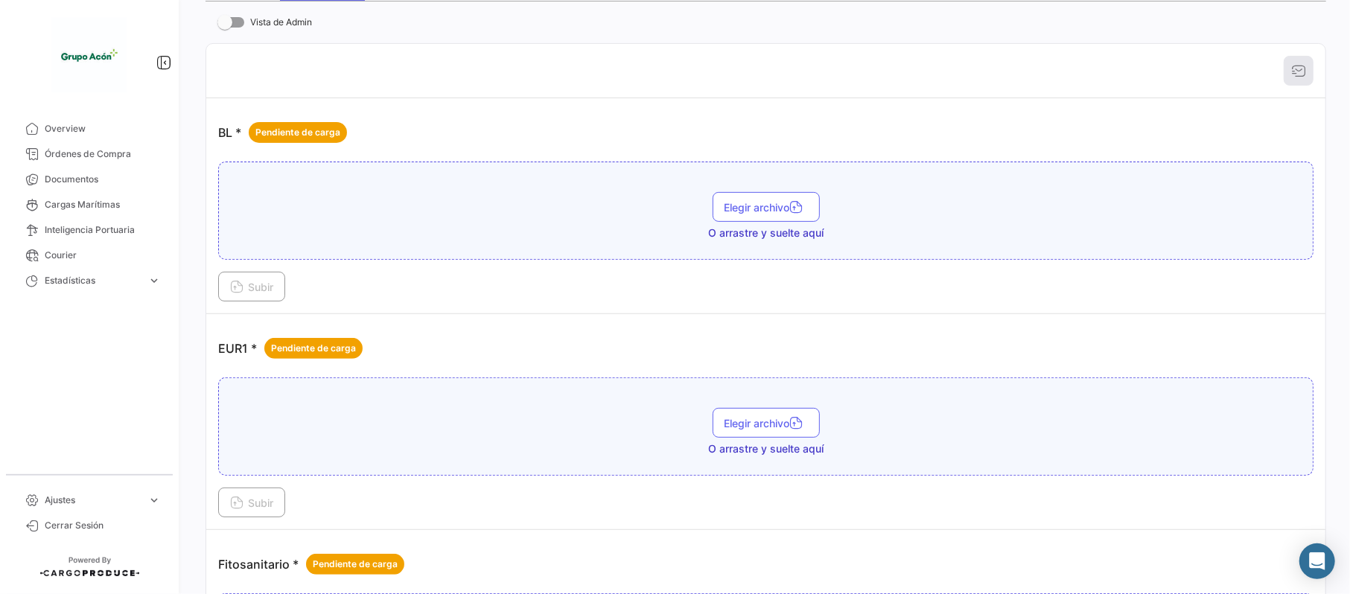
scroll to position [724, 0]
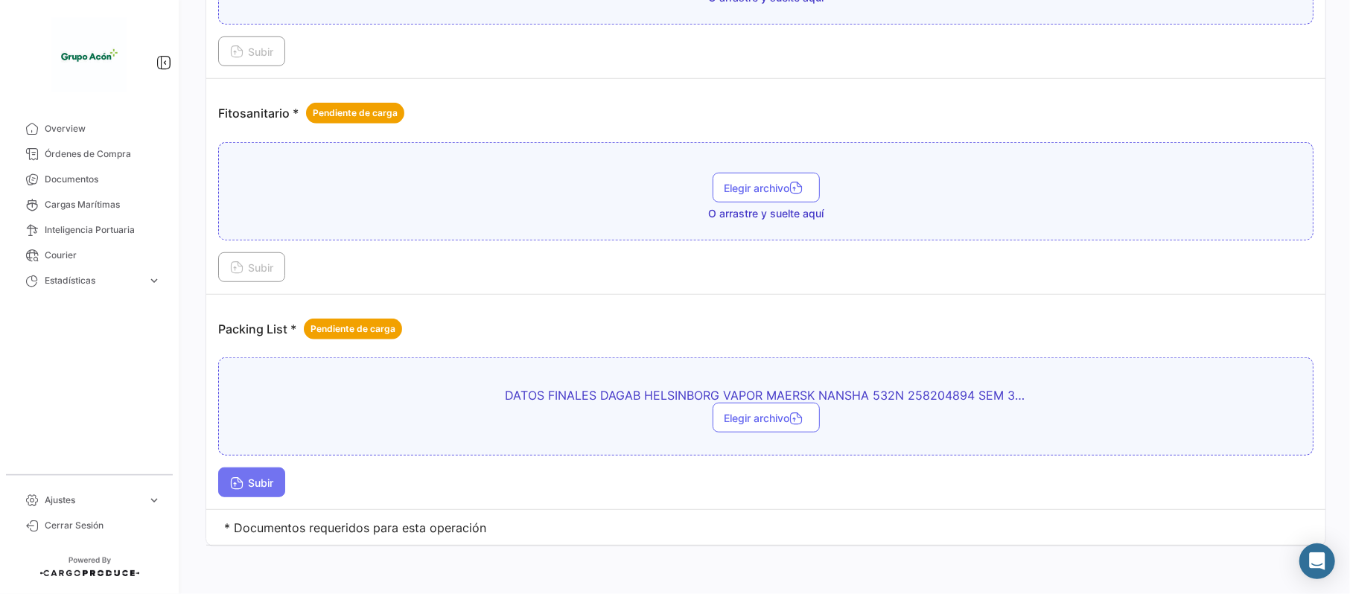
click at [267, 483] on span "Subir" at bounding box center [251, 483] width 43 height 13
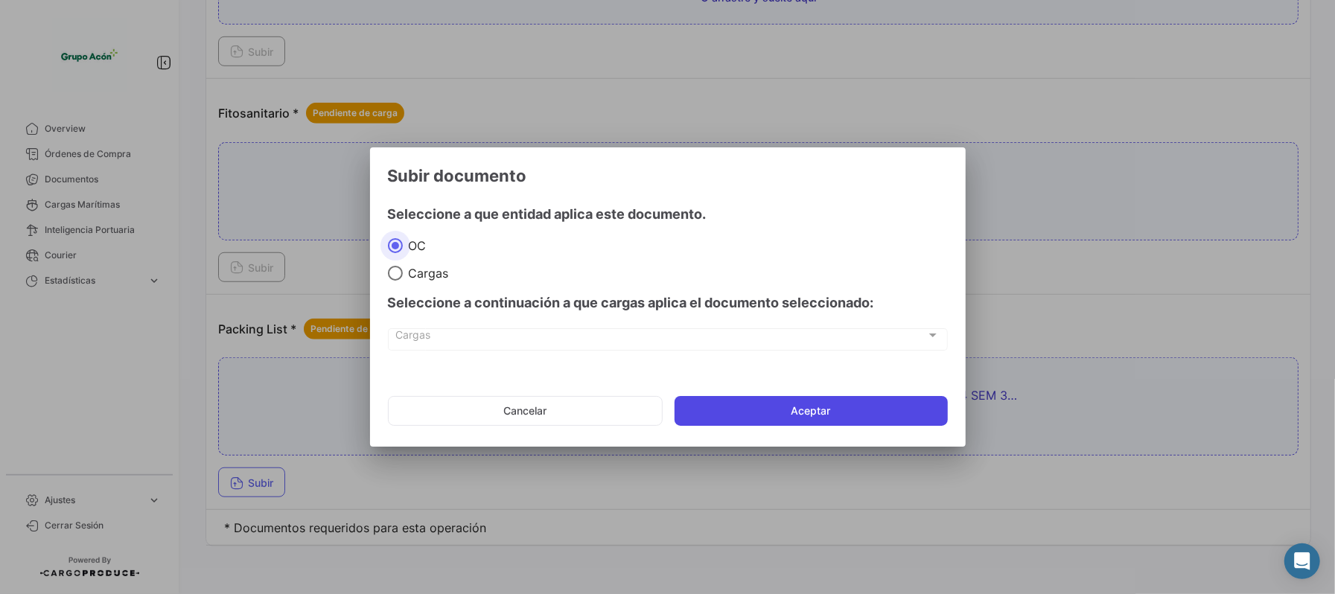
click at [757, 416] on button "Aceptar" at bounding box center [811, 411] width 273 height 30
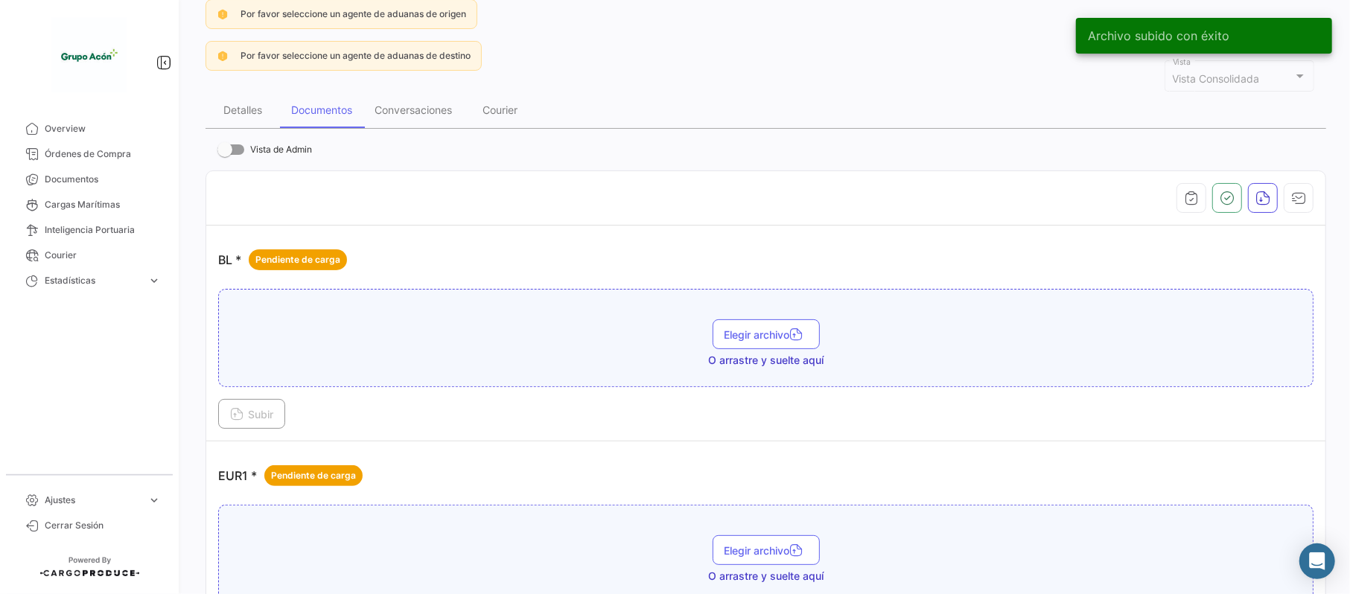
scroll to position [0, 0]
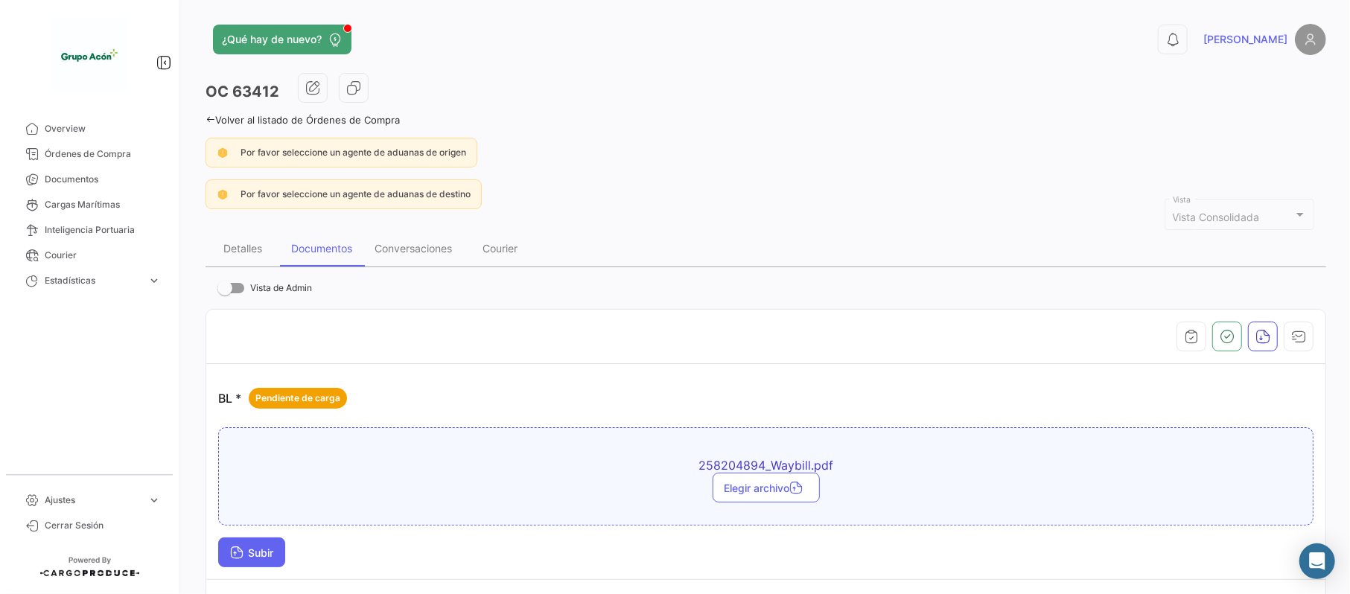
click at [243, 553] on icon at bounding box center [236, 553] width 13 height 13
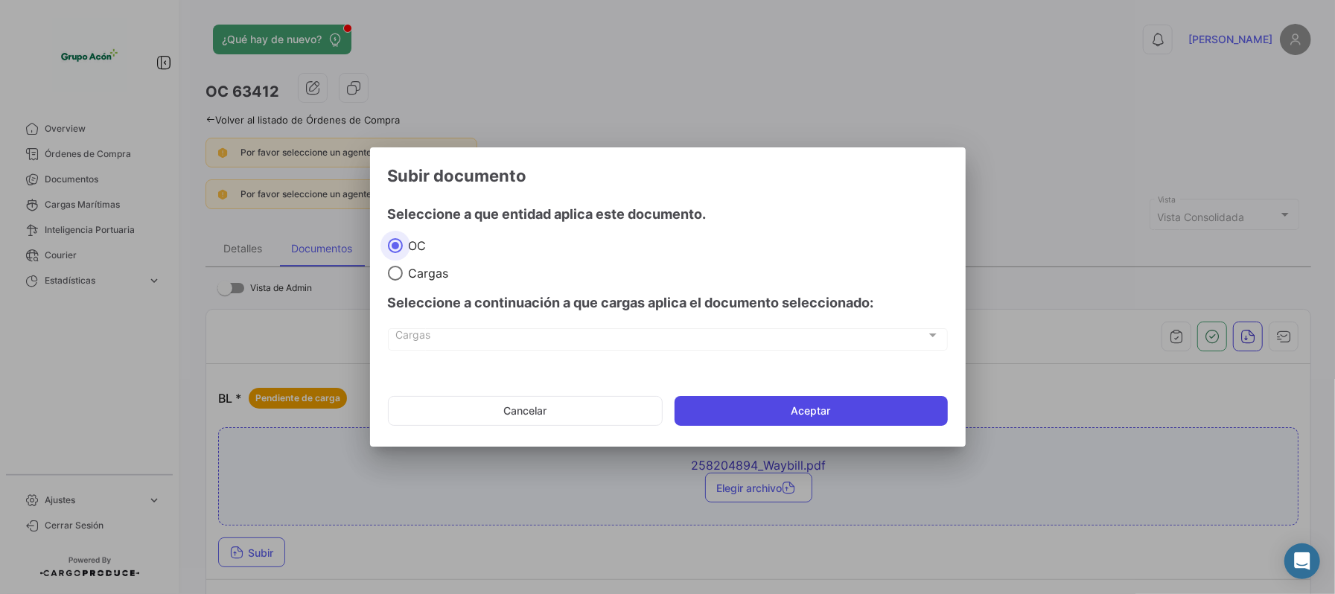
click at [843, 410] on button "Aceptar" at bounding box center [811, 411] width 273 height 30
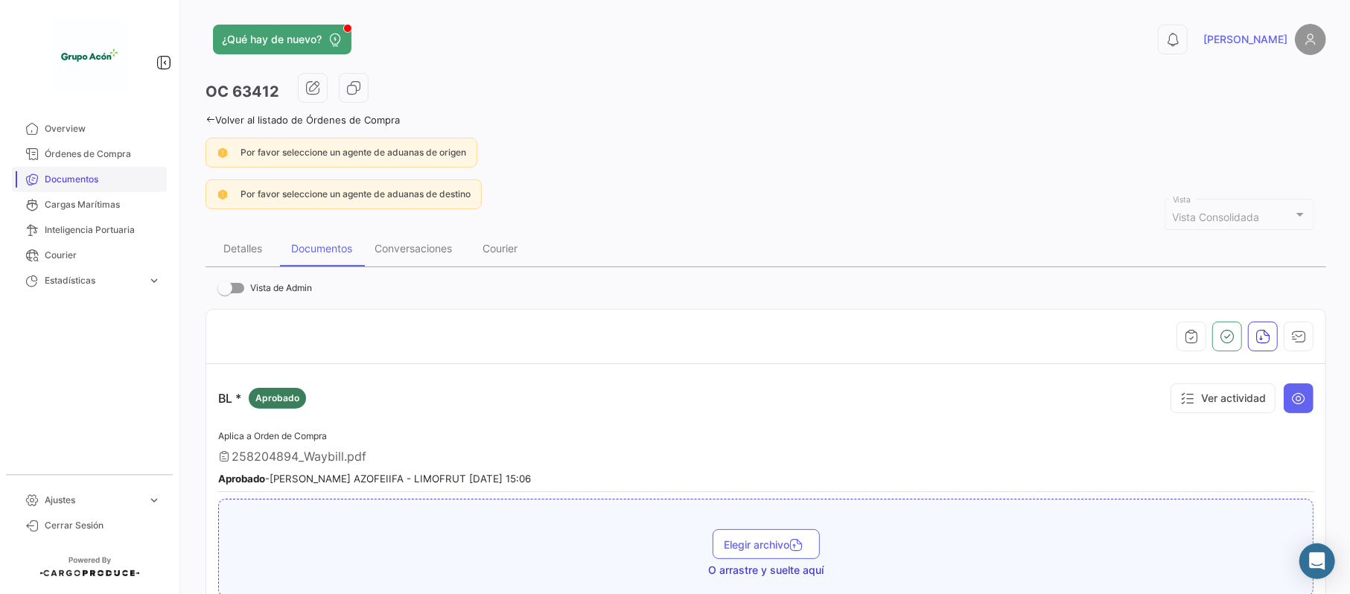
click at [115, 177] on span "Documentos" at bounding box center [103, 179] width 116 height 13
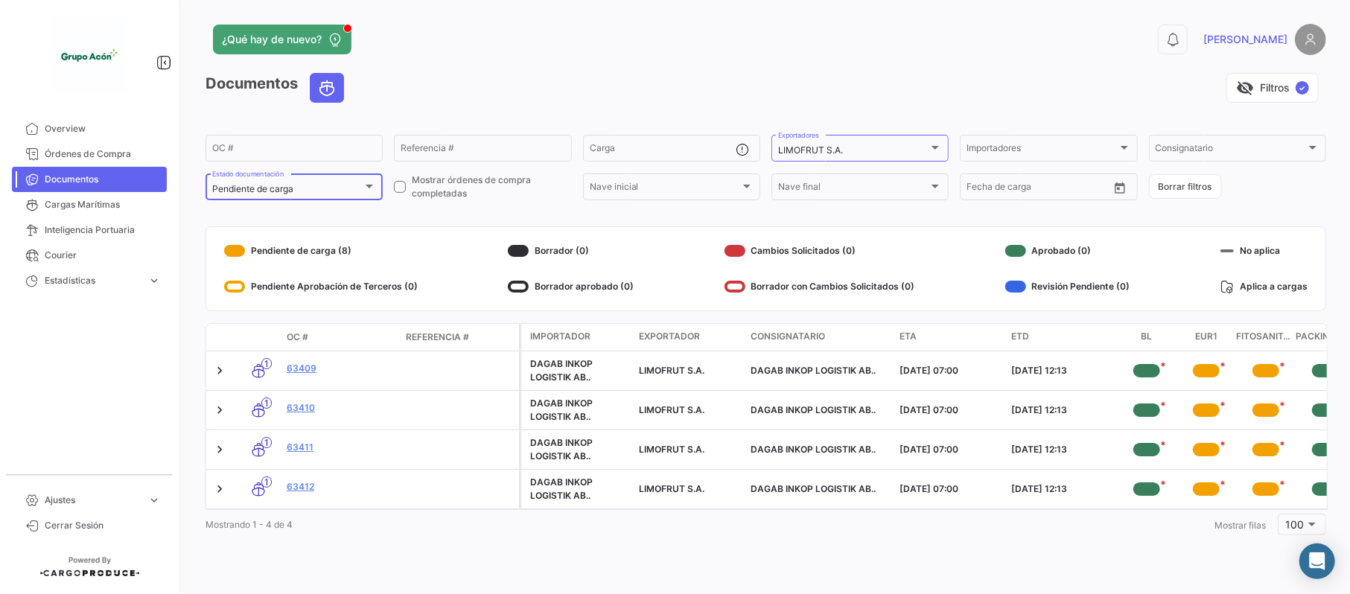
click at [364, 194] on div "Pendiente de carga" at bounding box center [294, 189] width 164 height 10
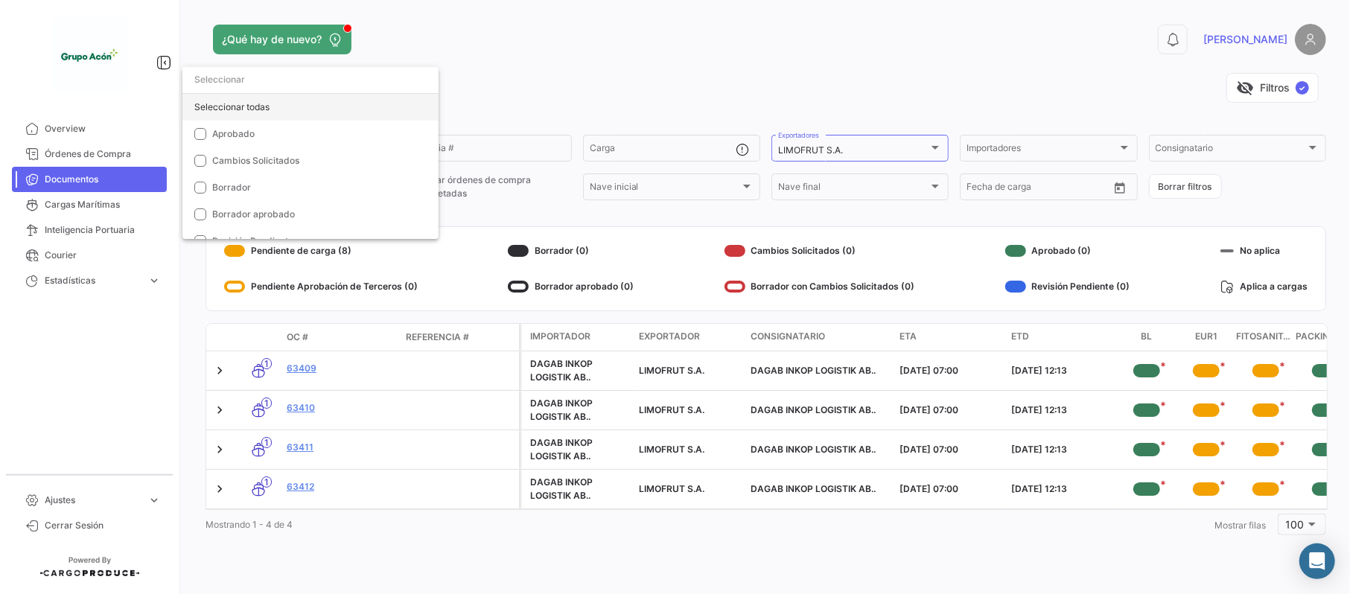
click at [233, 110] on div "Seleccionar todas" at bounding box center [310, 107] width 256 height 27
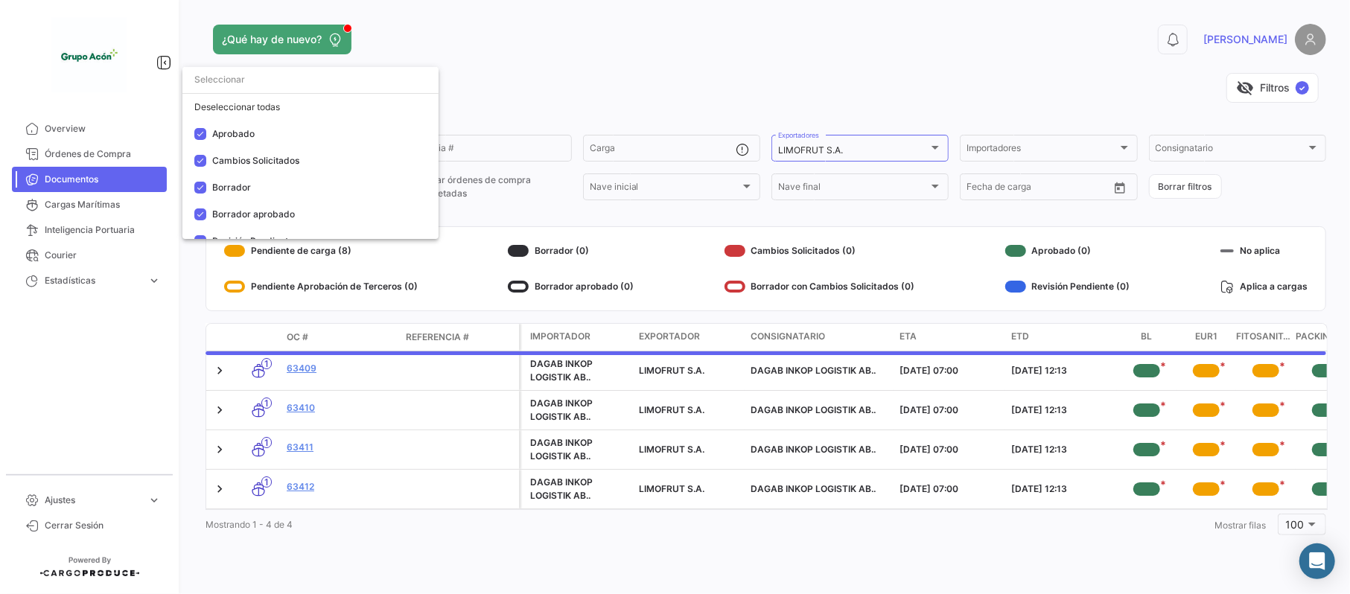
click at [932, 153] on div at bounding box center [675, 297] width 1350 height 594
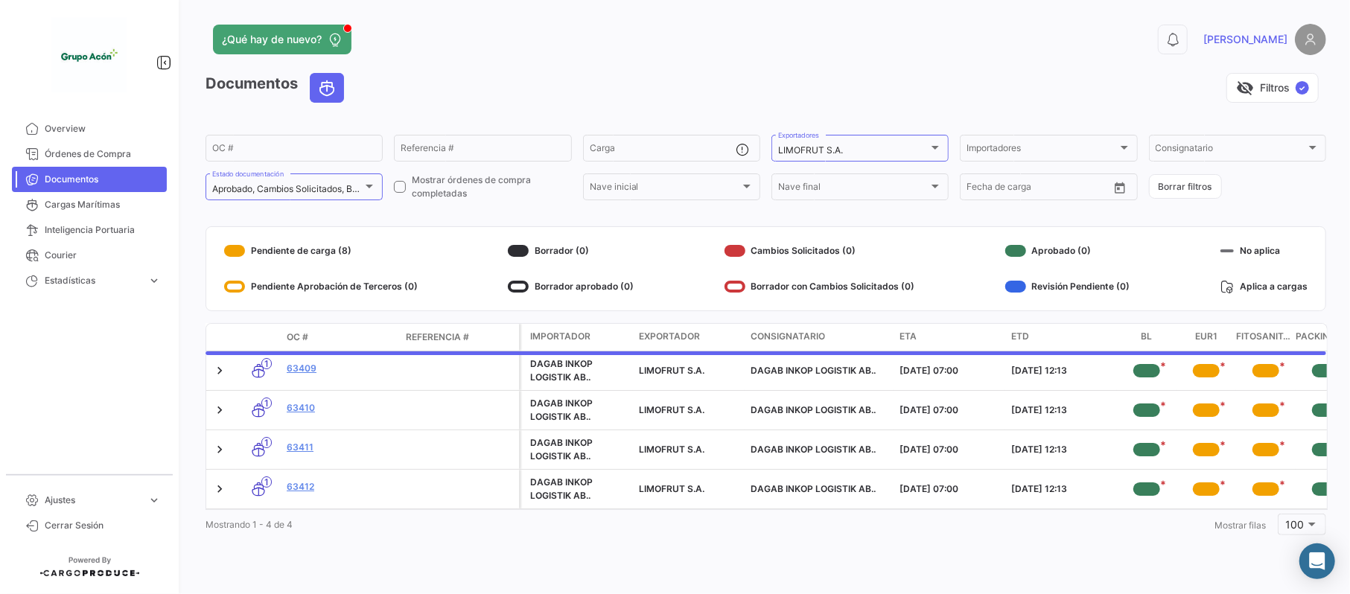
click at [932, 153] on div at bounding box center [935, 148] width 13 height 12
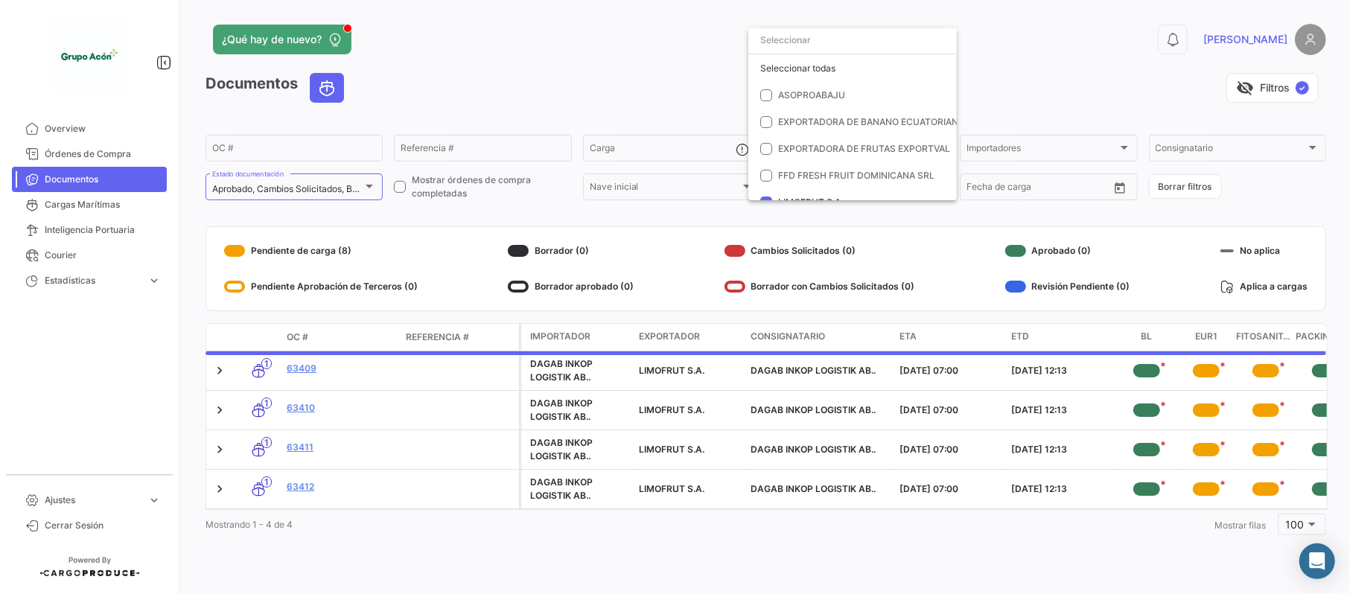
scroll to position [42, 0]
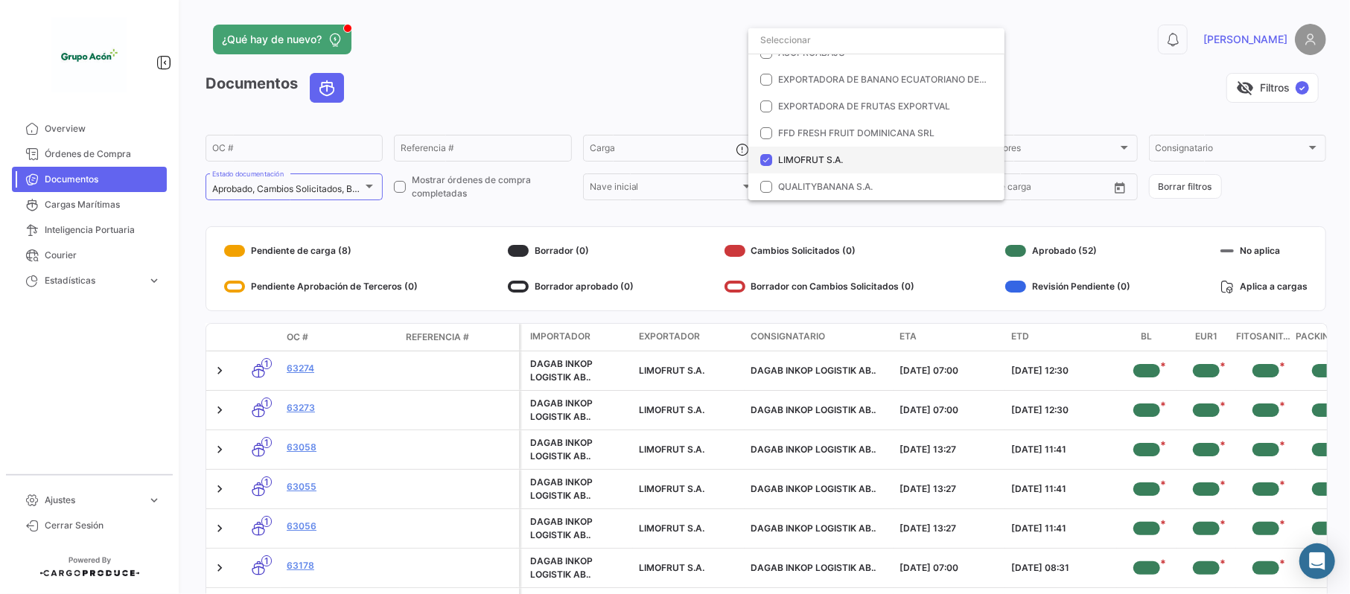
click at [819, 154] on span "LIMOFRUT S.A." at bounding box center [810, 159] width 65 height 11
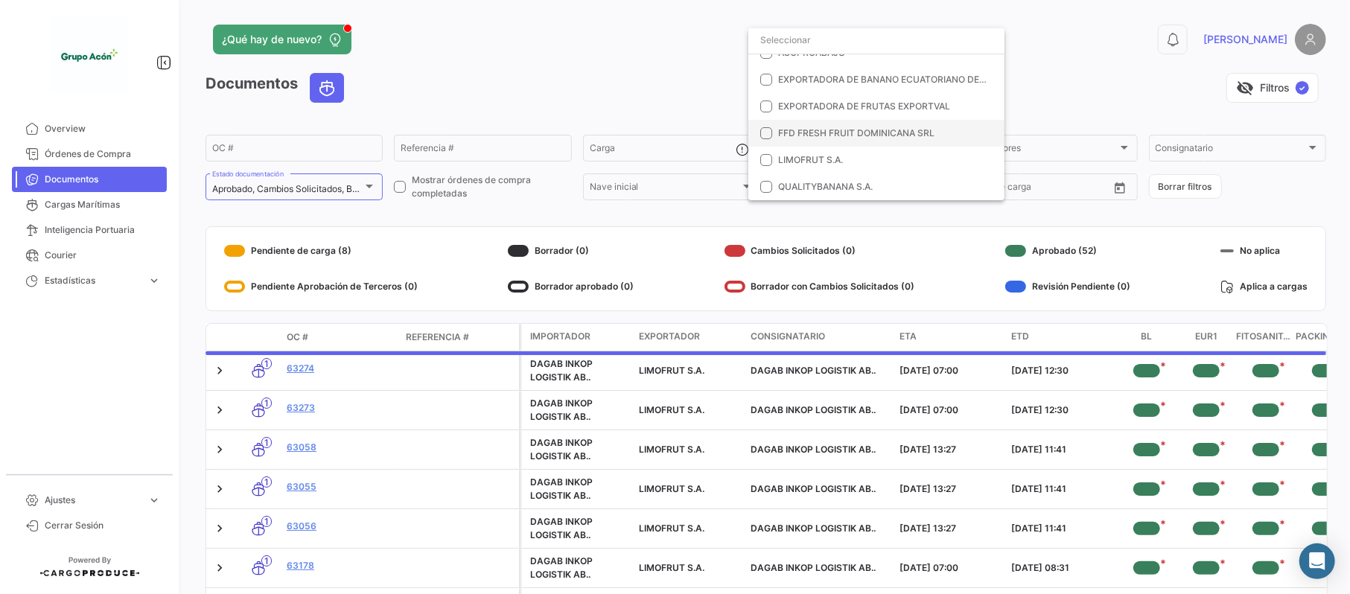
click at [810, 135] on span "FFD FRESH FRUIT DOMINICANA SRL" at bounding box center [856, 132] width 156 height 11
